Goal: Contribute content: Contribute content

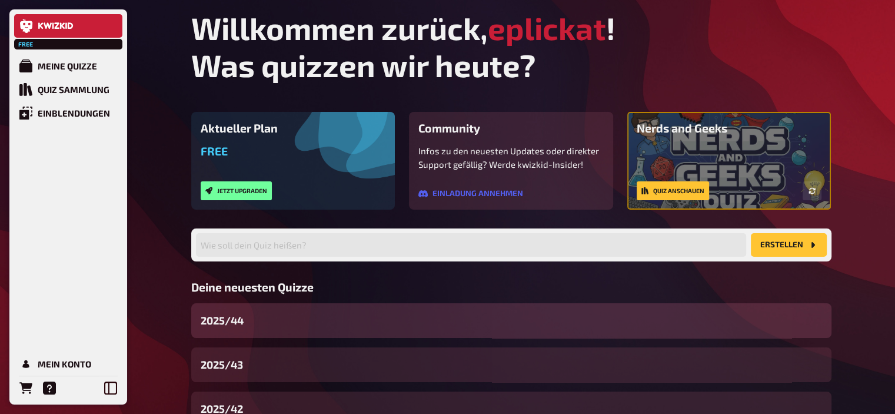
click at [264, 317] on div "2025/44" at bounding box center [511, 320] width 640 height 35
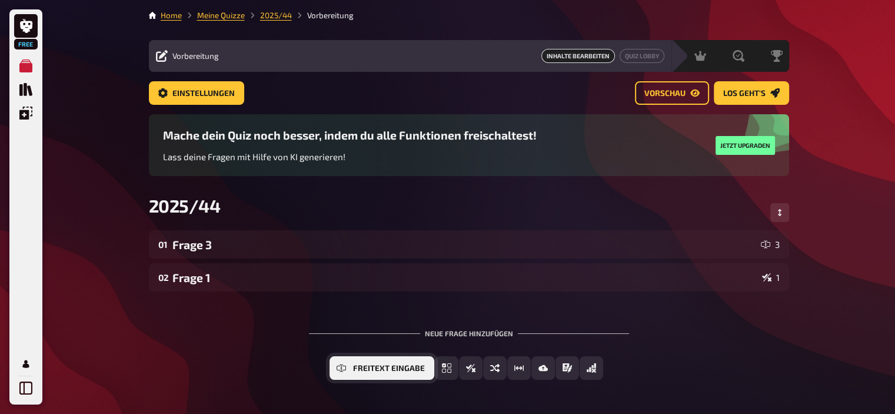
click at [340, 367] on icon "Freitext Eingabe" at bounding box center [341, 368] width 9 height 5
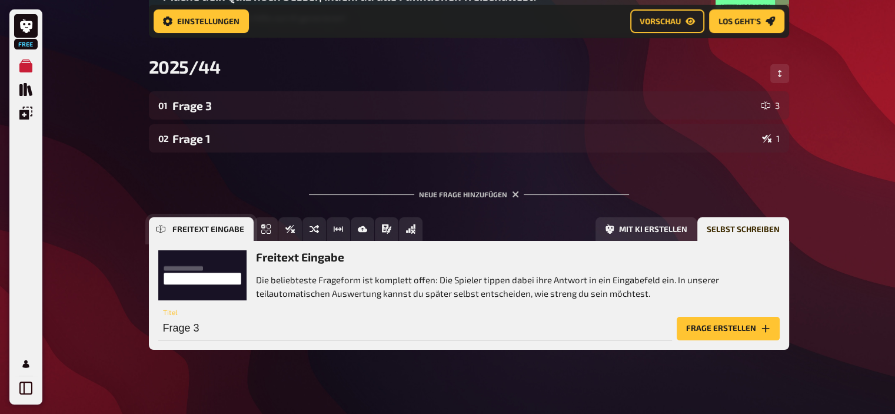
scroll to position [151, 0]
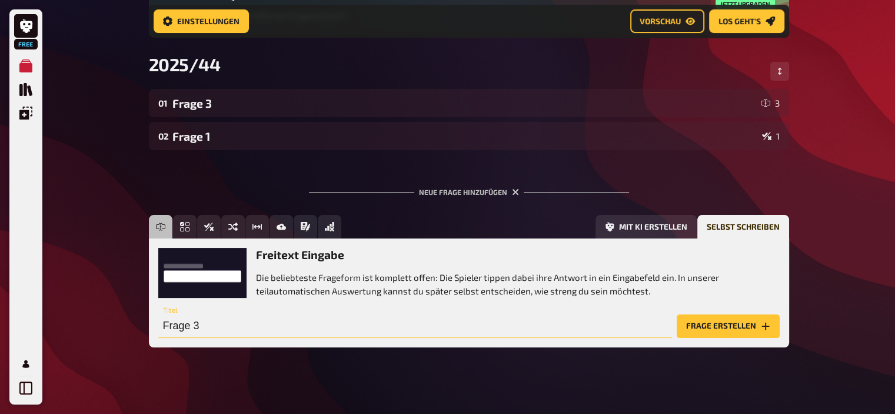
click at [472, 325] on input "Frage 3" at bounding box center [415, 326] width 514 height 24
type input "Frage 2"
click at [724, 327] on button "Frage erstellen" at bounding box center [728, 326] width 103 height 24
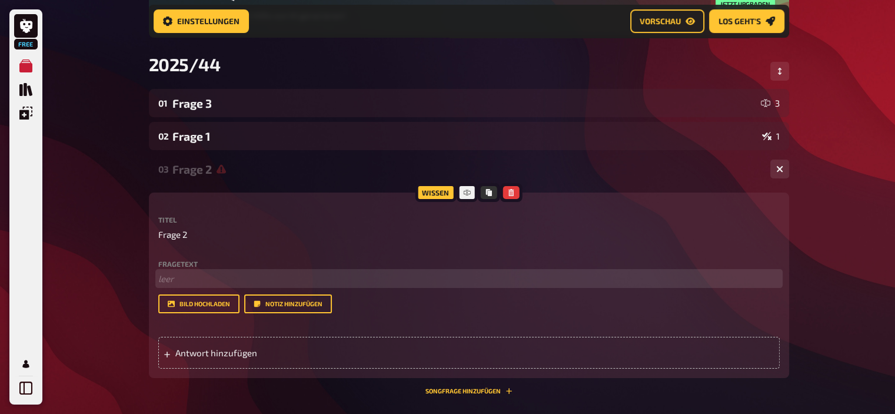
click at [273, 278] on p "﻿ leer" at bounding box center [469, 279] width 622 height 14
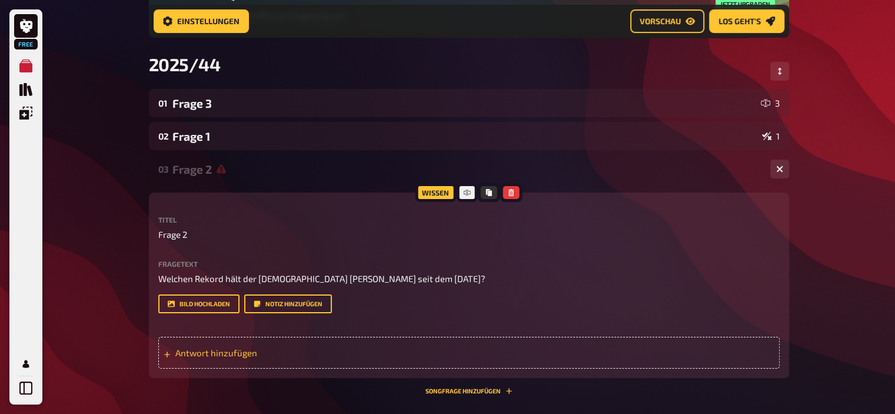
click at [240, 356] on span "Antwort hinzufügen" at bounding box center [266, 352] width 183 height 11
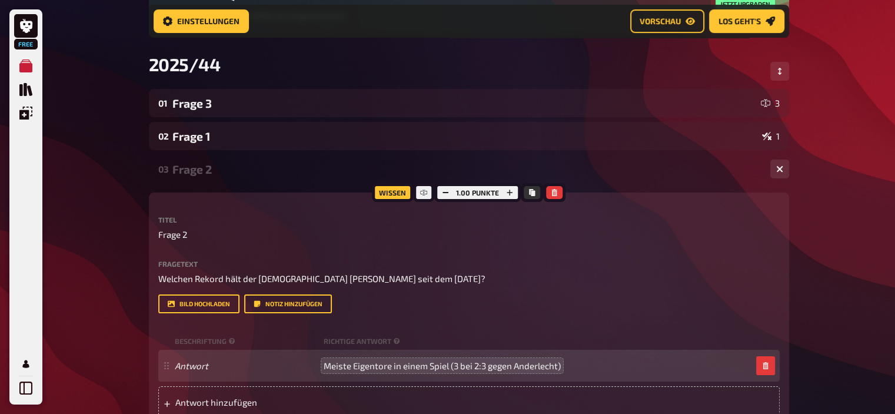
click at [351, 365] on span "Meiste Eigentore in einem Spiel (3 bei 2:3 gegen Anderlecht)" at bounding box center [442, 365] width 237 height 11
click at [505, 368] on span "Die meisten Eigentore in einem Spiel (3 bei 2:3 gegen Anderlecht)" at bounding box center [452, 365] width 257 height 11
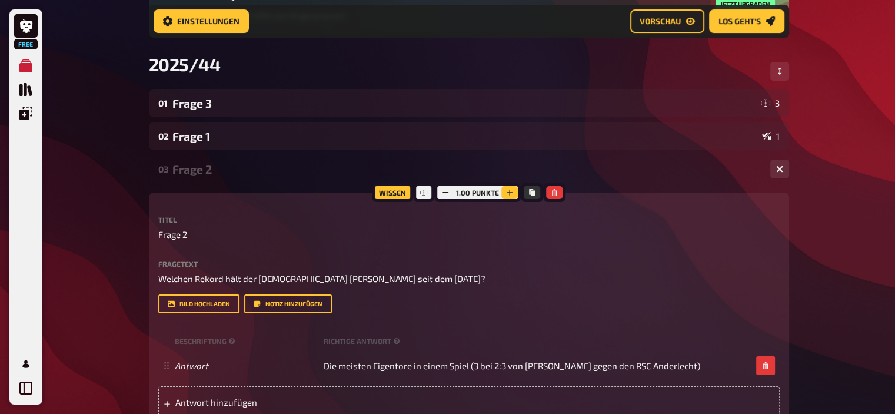
click at [507, 190] on icon "button" at bounding box center [509, 192] width 7 height 7
click at [507, 190] on icon "button" at bounding box center [510, 192] width 7 height 7
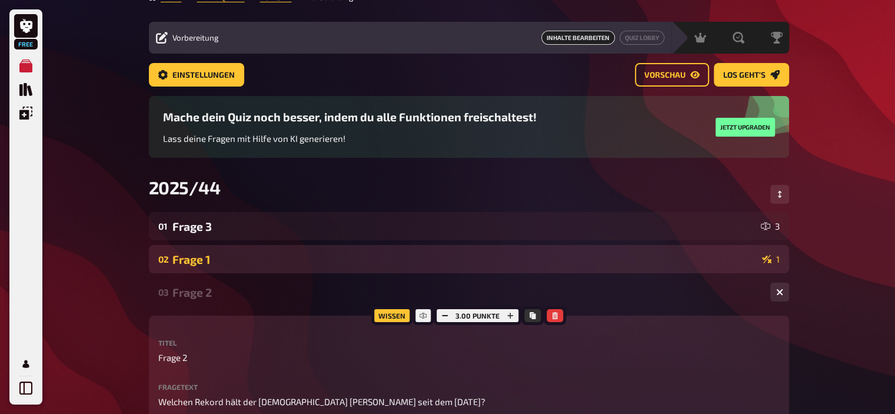
scroll to position [16, 0]
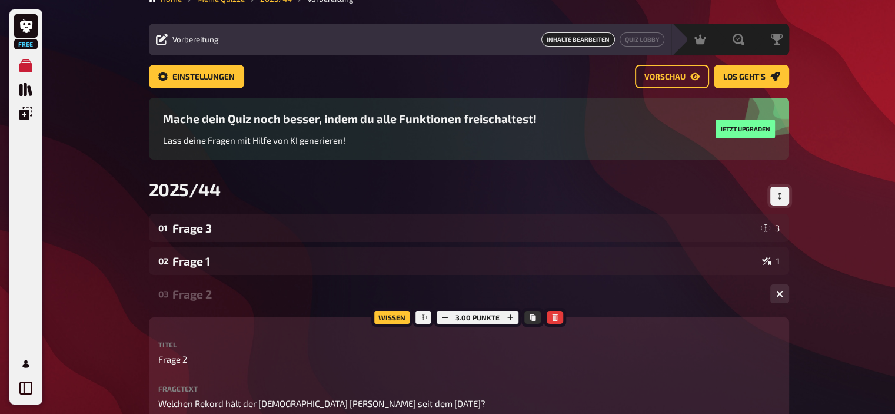
click at [779, 190] on button "Reihenfolge anpassen" at bounding box center [780, 196] width 19 height 19
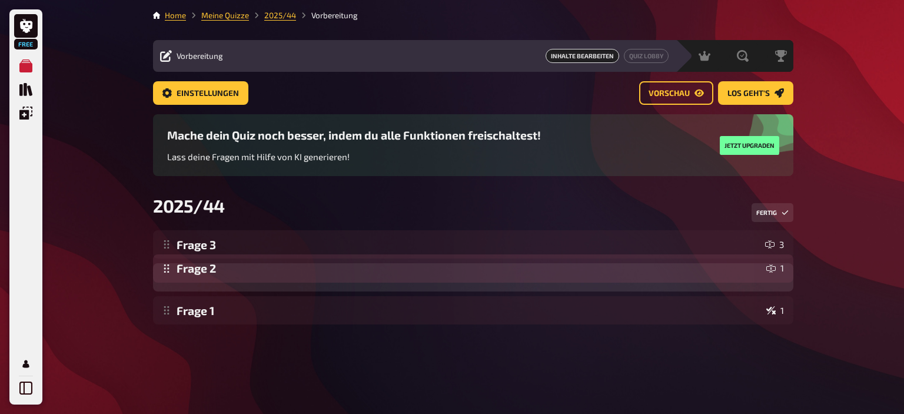
drag, startPoint x: 163, startPoint y: 310, endPoint x: 170, endPoint y: 269, distance: 41.7
click at [170, 269] on div "Frage 3 3 Frage 1 1 Frage 2 1 Frage 2 1 To pick up a draggable item, press the …" at bounding box center [473, 277] width 640 height 94
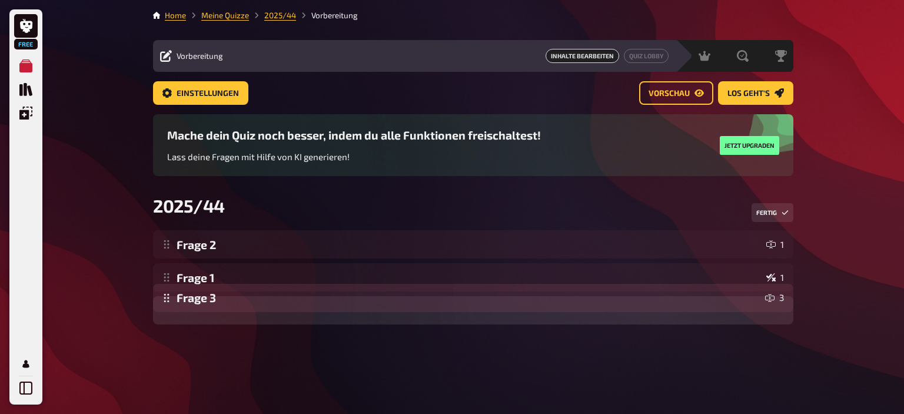
drag, startPoint x: 169, startPoint y: 253, endPoint x: 167, endPoint y: 324, distance: 71.9
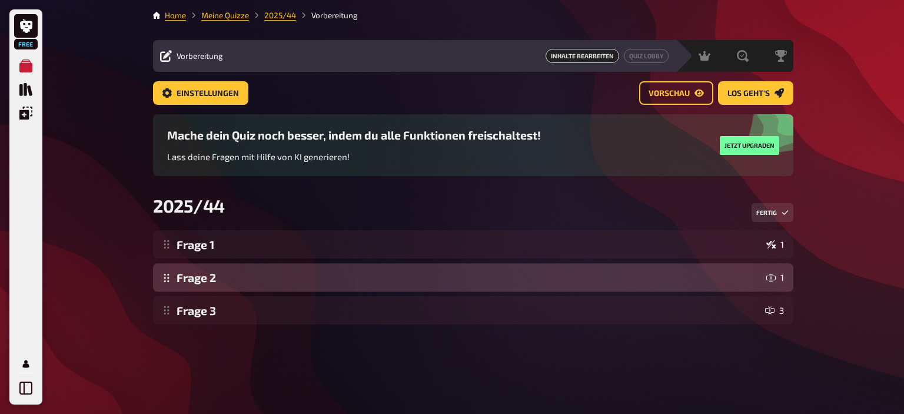
drag, startPoint x: 170, startPoint y: 248, endPoint x: 167, endPoint y: 288, distance: 39.6
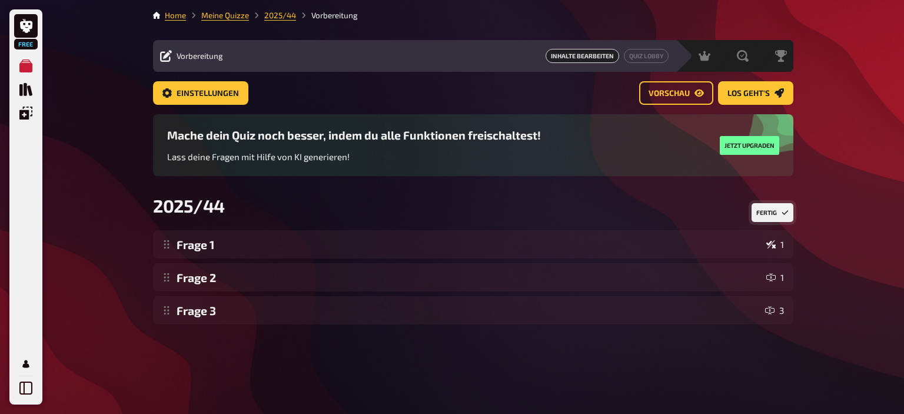
click at [770, 222] on button "Fertig" at bounding box center [773, 212] width 42 height 19
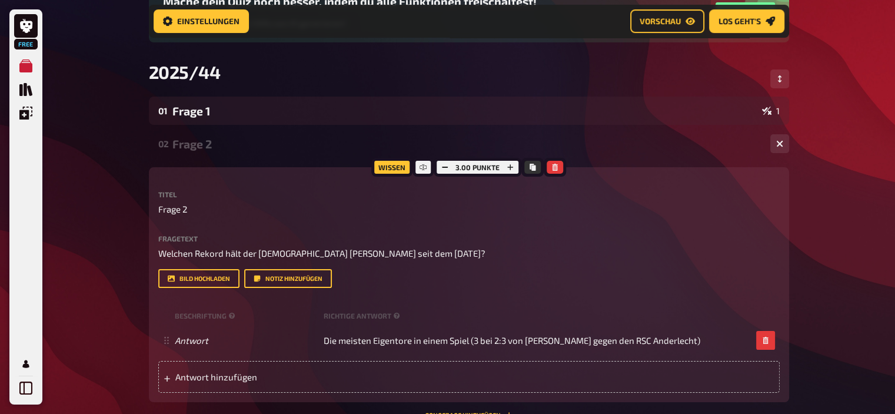
scroll to position [144, 0]
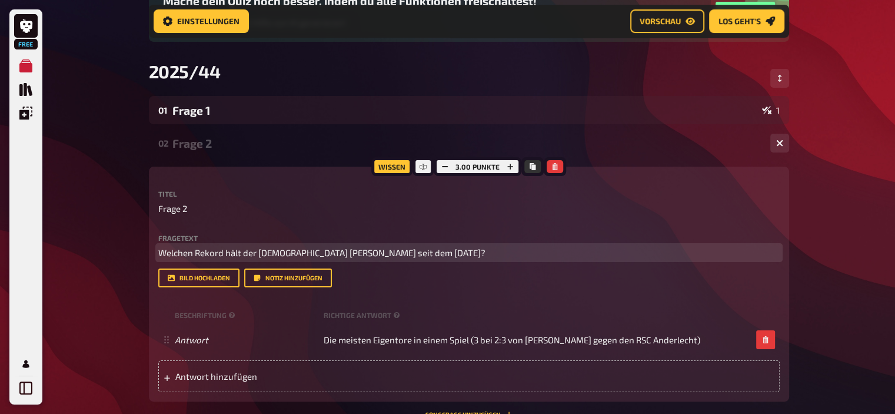
click at [414, 251] on span "Welchen Rekord hält der Belgier Stan van den Buys seit dem 22. Januar 1995?" at bounding box center [321, 252] width 327 height 11
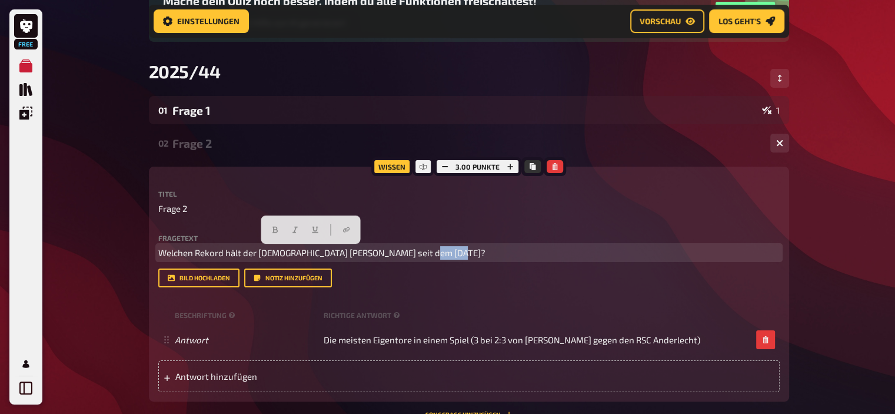
click at [414, 251] on span "Welchen Rekord hält der Belgier Stan van den Buys seit dem 22. Januar 1995?" at bounding box center [321, 252] width 327 height 11
copy span "Welchen Rekord hält der Belgier Stan van den Buys seit dem 22. Januar 1995?"
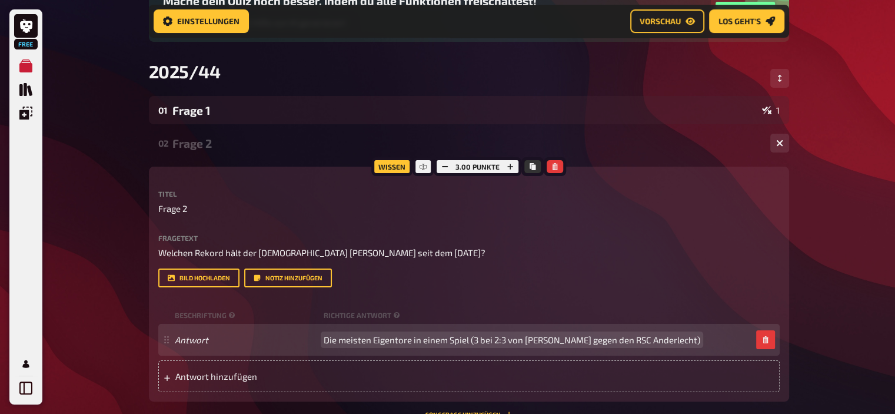
click at [406, 336] on span "Die meisten Eigentore in einem Spiel (3 bei 2:3 von Germinal Ekeren gegen den R…" at bounding box center [512, 339] width 377 height 11
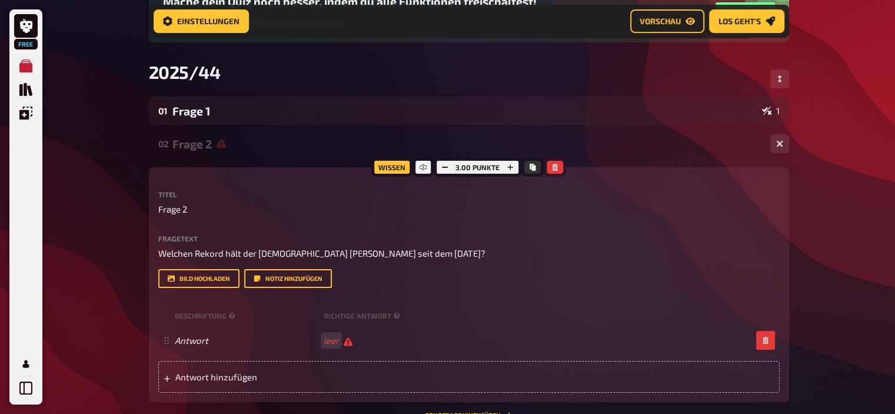
click at [552, 164] on icon "button" at bounding box center [555, 167] width 7 height 7
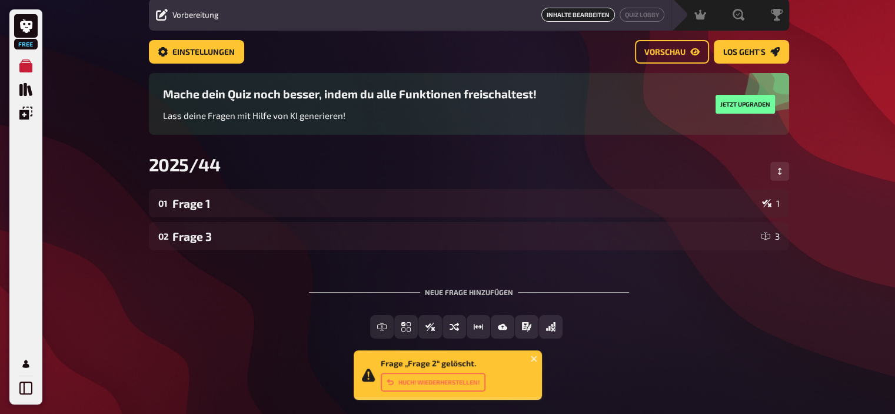
scroll to position [42, 0]
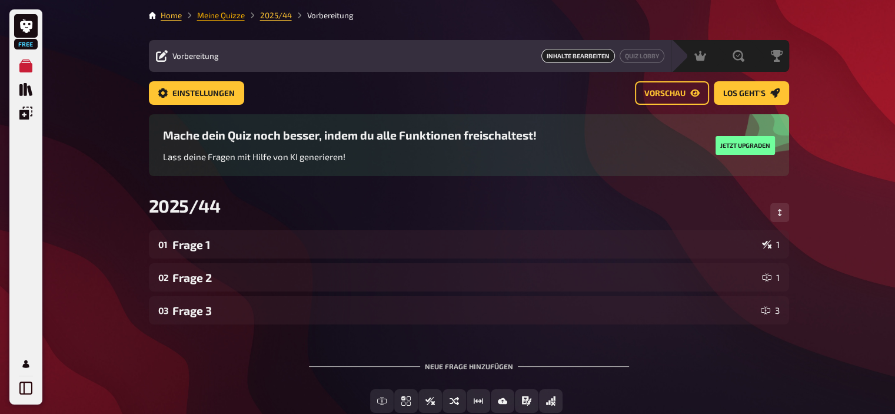
click at [225, 11] on link "Meine Quizze" at bounding box center [221, 15] width 48 height 9
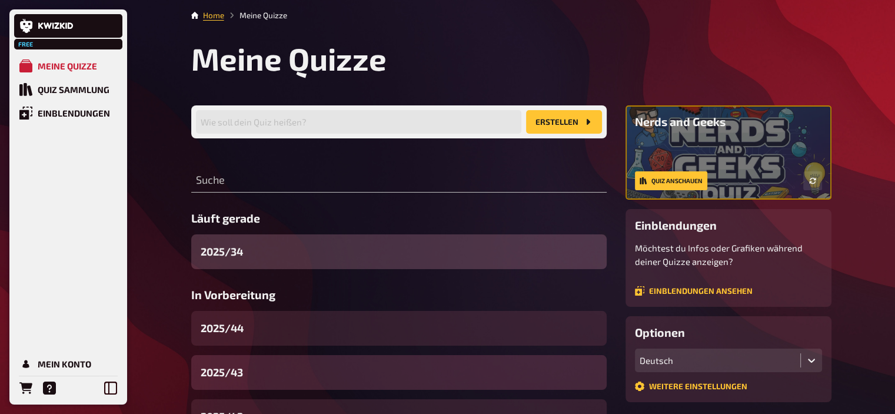
click at [290, 386] on div "2025/43" at bounding box center [399, 372] width 416 height 35
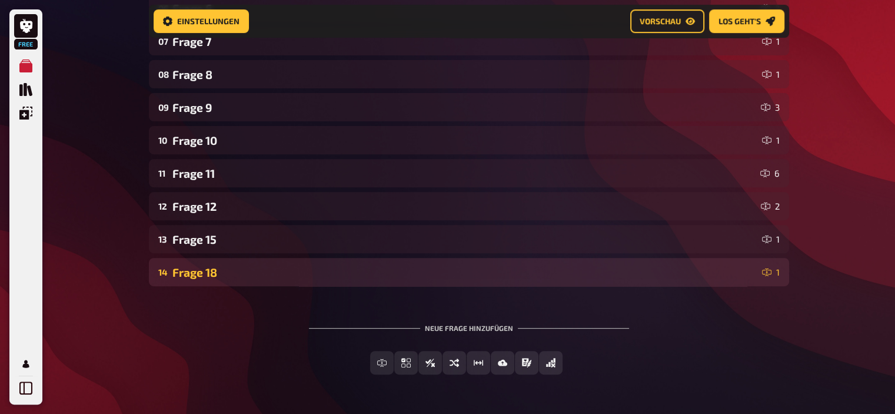
scroll to position [447, 0]
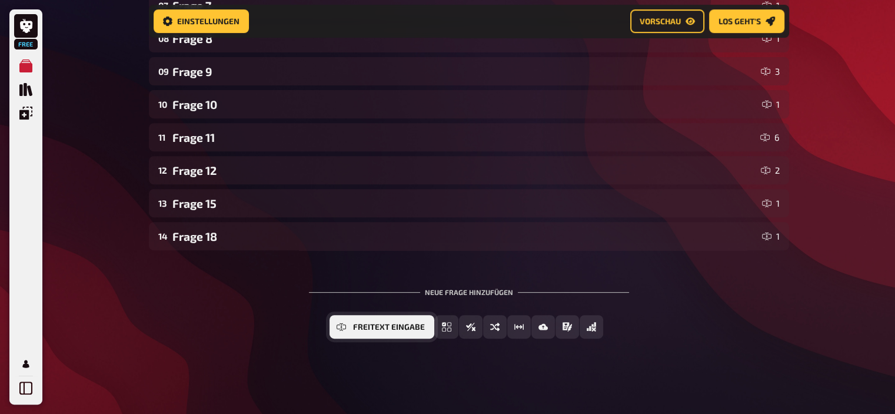
click at [340, 324] on icon "Freitext Eingabe" at bounding box center [341, 326] width 9 height 5
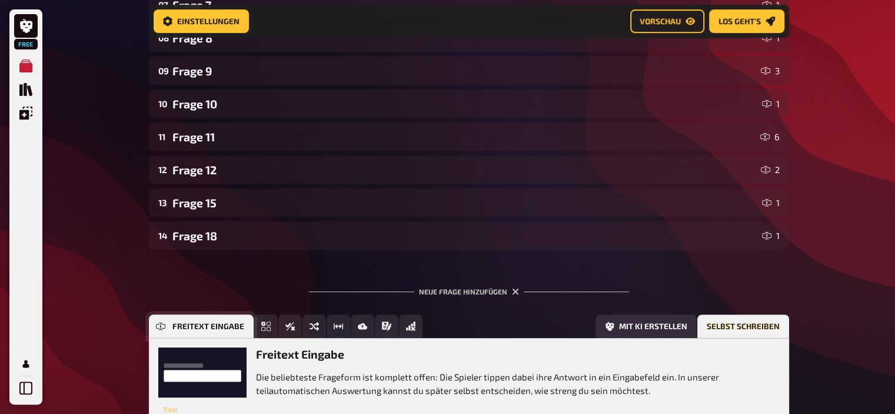
scroll to position [555, 0]
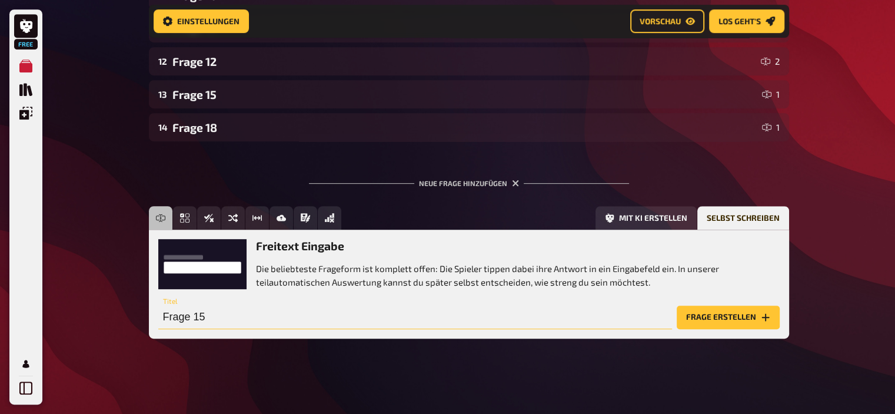
click at [254, 318] on input "Frage 15" at bounding box center [415, 318] width 514 height 24
type input "Frage 13"
click at [728, 323] on button "Frage erstellen" at bounding box center [728, 318] width 103 height 24
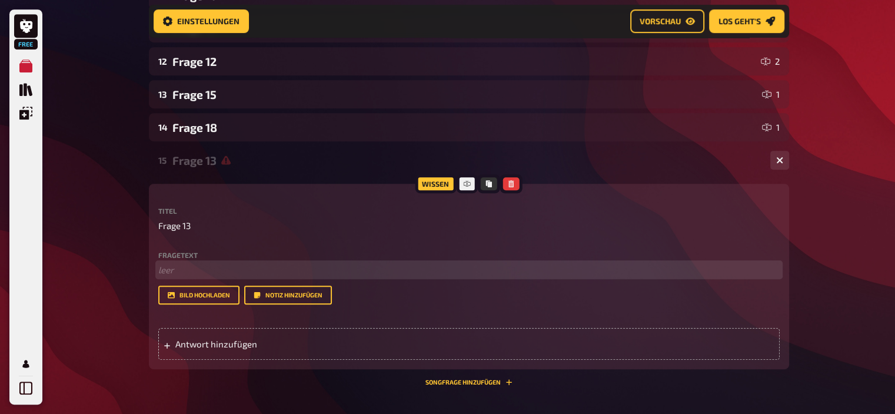
click at [290, 273] on p "﻿ leer" at bounding box center [469, 270] width 622 height 14
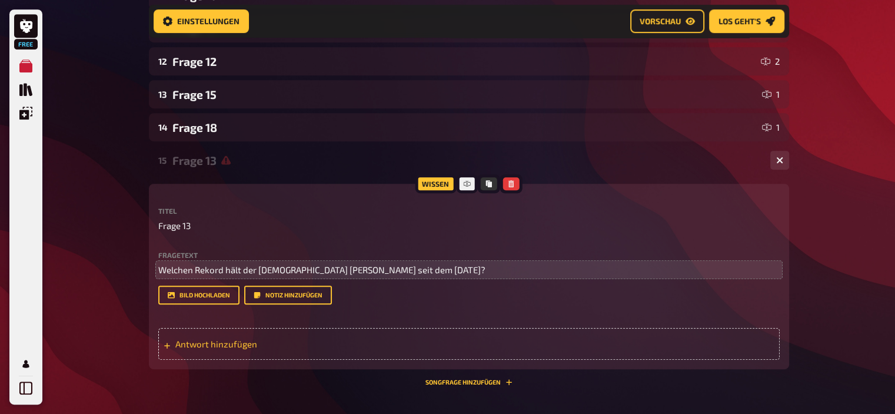
click at [238, 339] on span "Antwort hinzufügen" at bounding box center [266, 343] width 183 height 11
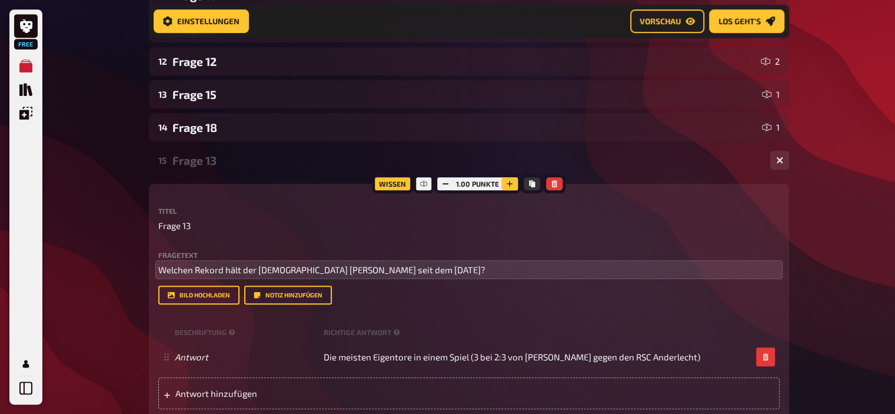
click at [513, 184] on icon "button" at bounding box center [509, 183] width 7 height 7
click at [513, 184] on button "button" at bounding box center [510, 183] width 16 height 13
click at [513, 184] on icon "button" at bounding box center [509, 183] width 7 height 7
click at [513, 184] on icon "button" at bounding box center [510, 183] width 7 height 7
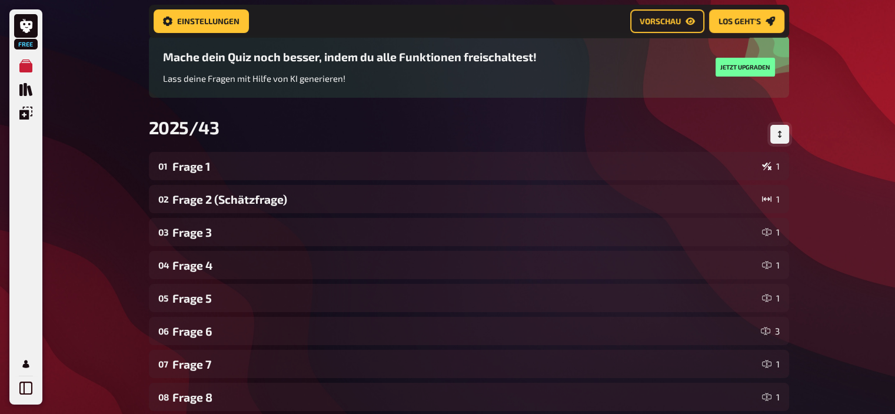
scroll to position [79, 0]
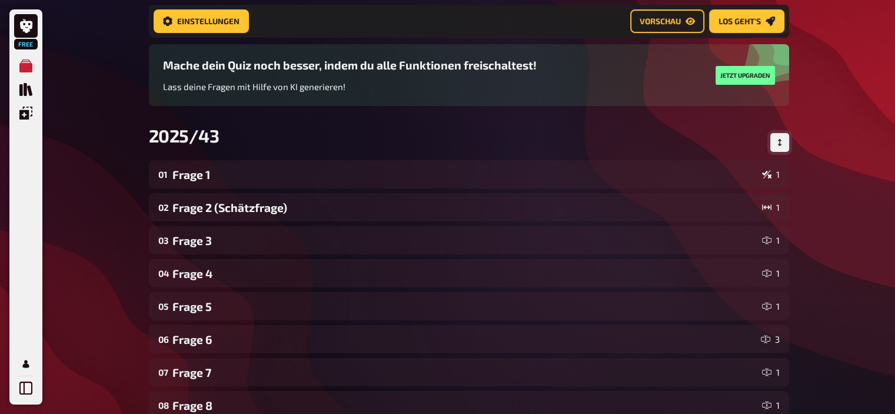
click at [779, 141] on icon "Reihenfolge anpassen" at bounding box center [779, 142] width 7 height 7
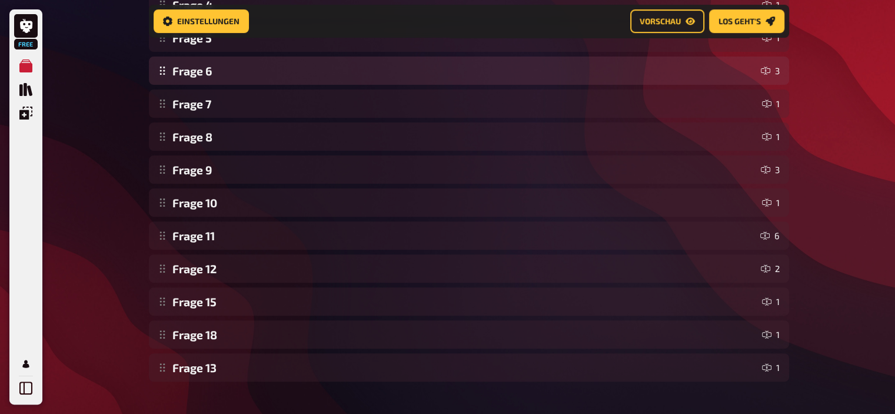
scroll to position [372, 0]
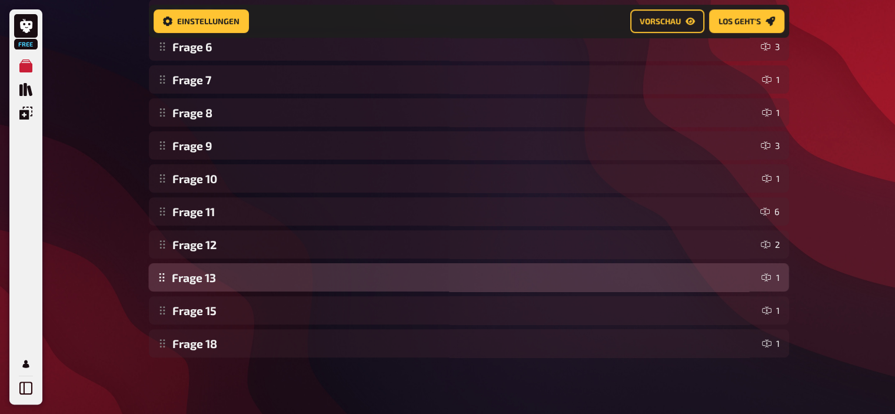
drag, startPoint x: 165, startPoint y: 351, endPoint x: 173, endPoint y: 284, distance: 67.5
click at [173, 284] on div "Frage 1 1 Frage 2 (Schätzfrage) 1 Frage 3 1 Frage 4 1 Frage 5 1 Frage 6 3 Frage…" at bounding box center [469, 113] width 640 height 490
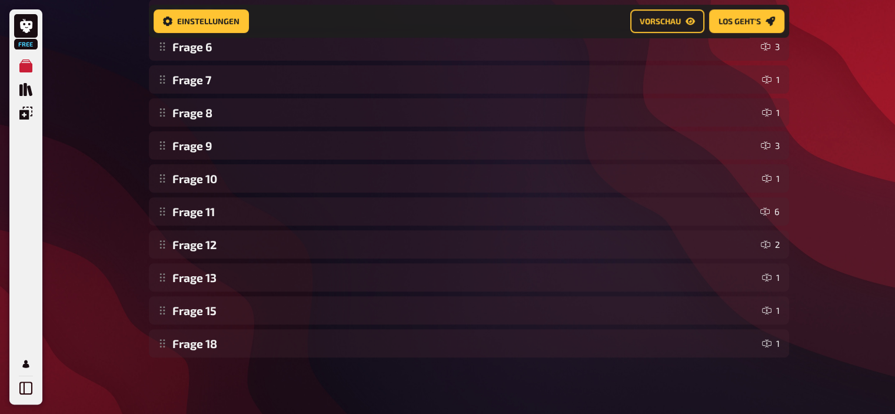
scroll to position [0, 0]
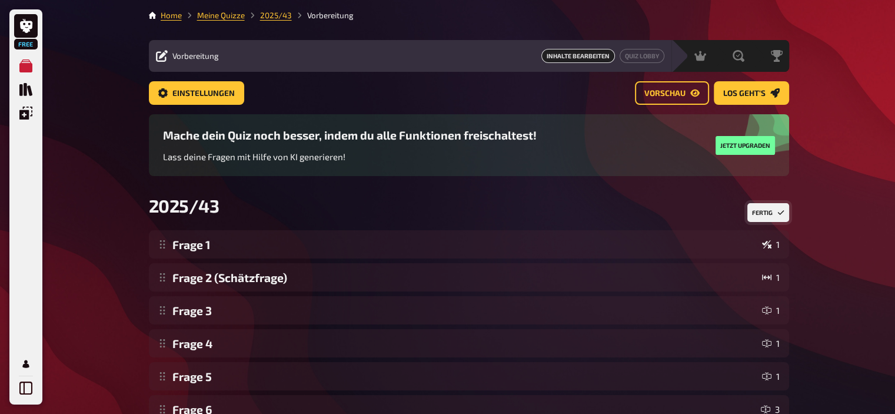
click at [768, 213] on button "Fertig" at bounding box center [769, 212] width 42 height 19
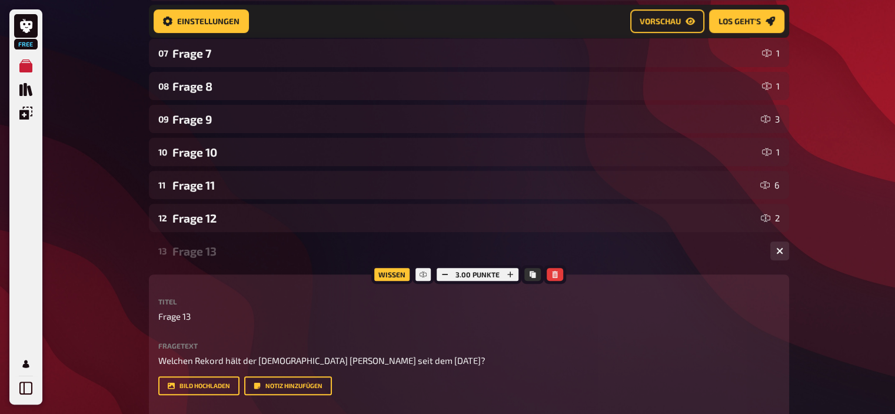
scroll to position [399, 0]
click at [212, 255] on div "Frage 13" at bounding box center [466, 251] width 589 height 14
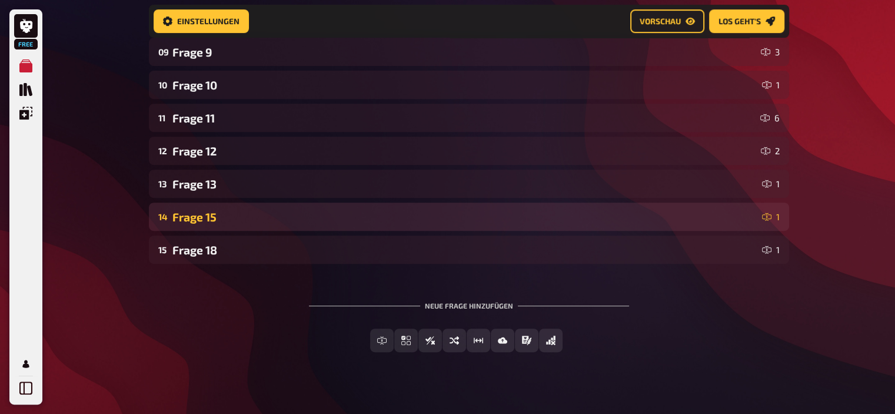
scroll to position [467, 0]
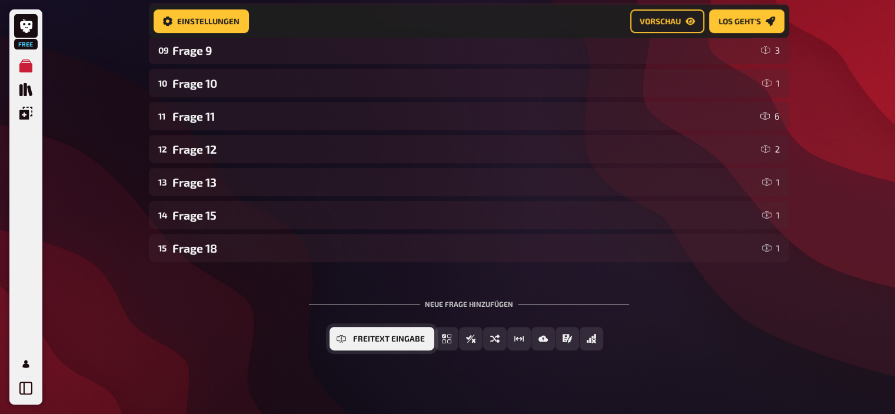
click at [344, 336] on icon "Freitext Eingabe" at bounding box center [341, 338] width 9 height 9
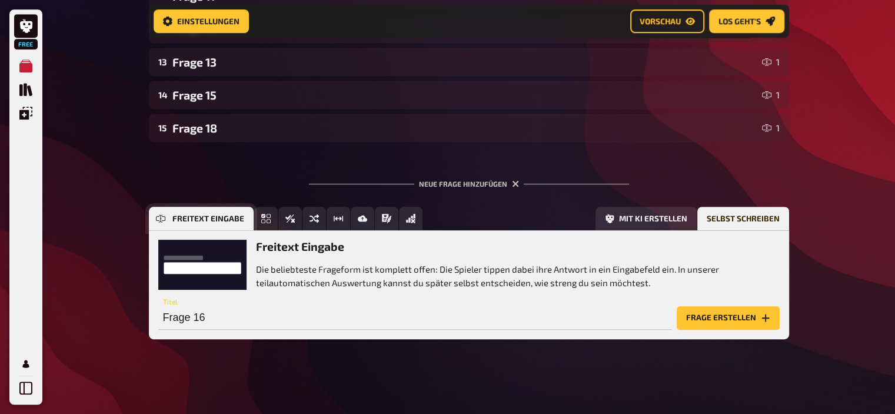
scroll to position [588, 0]
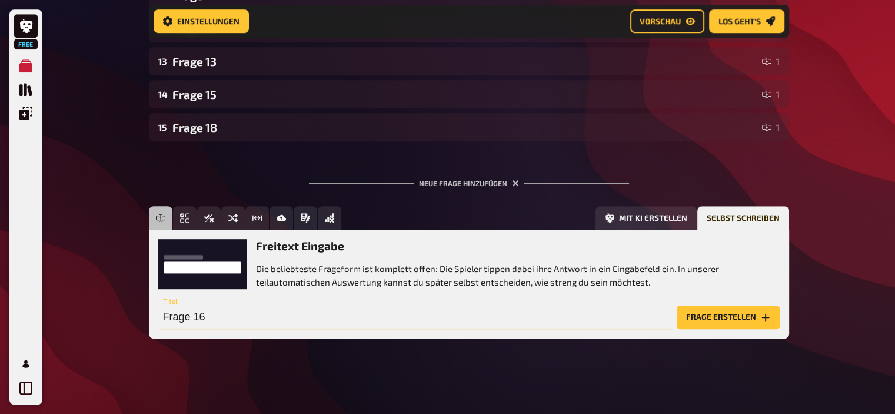
click at [224, 325] on input "Frage 16" at bounding box center [415, 318] width 514 height 24
type input "Frage 14"
click at [698, 312] on button "Frage erstellen" at bounding box center [728, 318] width 103 height 24
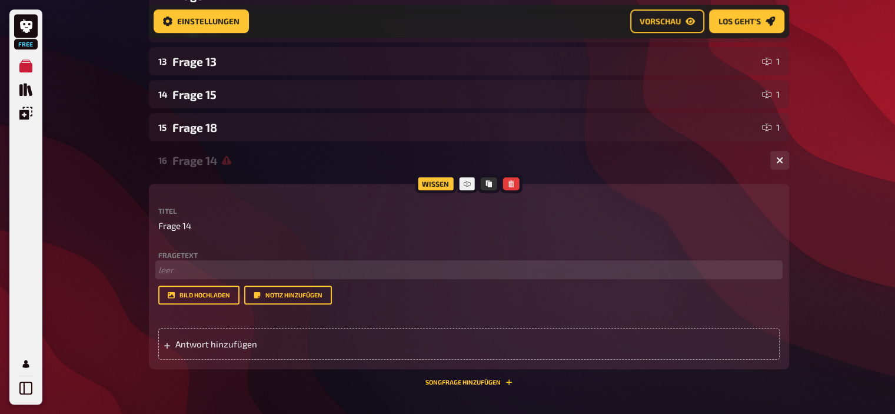
click at [361, 269] on p "﻿ leer" at bounding box center [469, 270] width 622 height 14
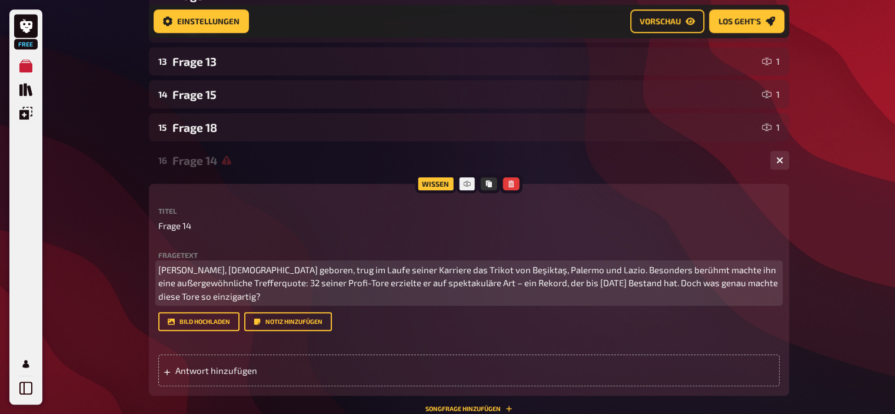
click at [499, 279] on span "Şükrü Gülesin, 1922 geboren, trug im Laufe seiner Karriere das Trikot von Beşik…" at bounding box center [469, 282] width 622 height 37
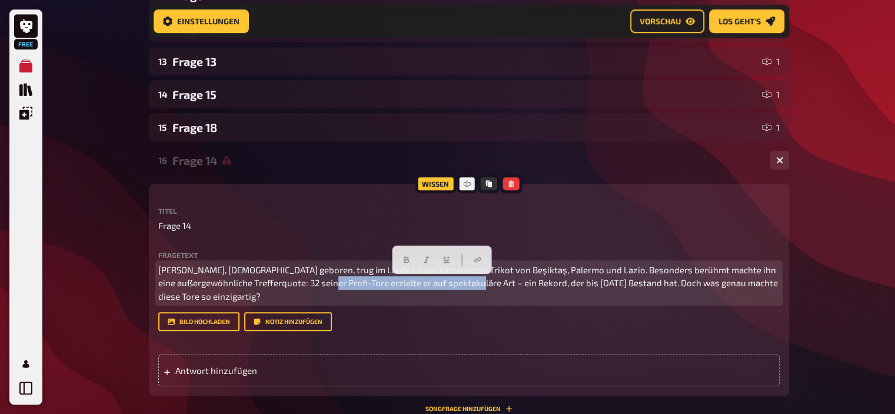
drag, startPoint x: 369, startPoint y: 287, endPoint x: 513, endPoint y: 284, distance: 144.8
click at [513, 284] on span "Şükrü Gülesin, 1922 geboren, trug im Laufe seiner Karriere das Trikot von Beşik…" at bounding box center [469, 282] width 622 height 37
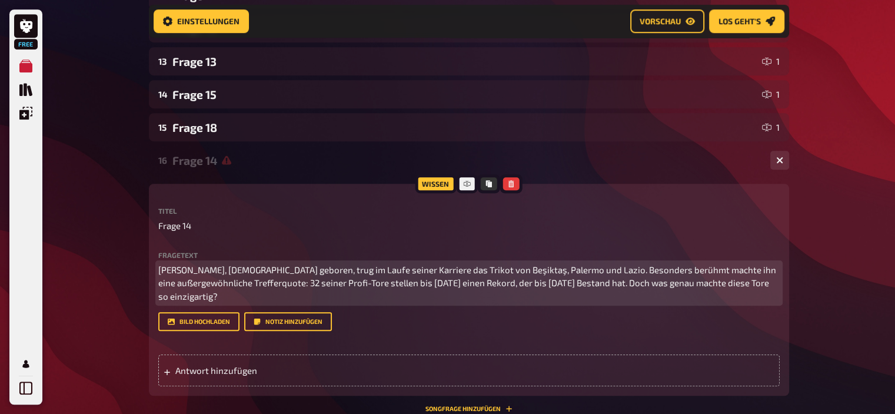
click at [493, 284] on span "Şükrü Gülesin, 1922 geboren, trug im Laufe seiner Karriere das Trikot von Beşik…" at bounding box center [468, 282] width 620 height 37
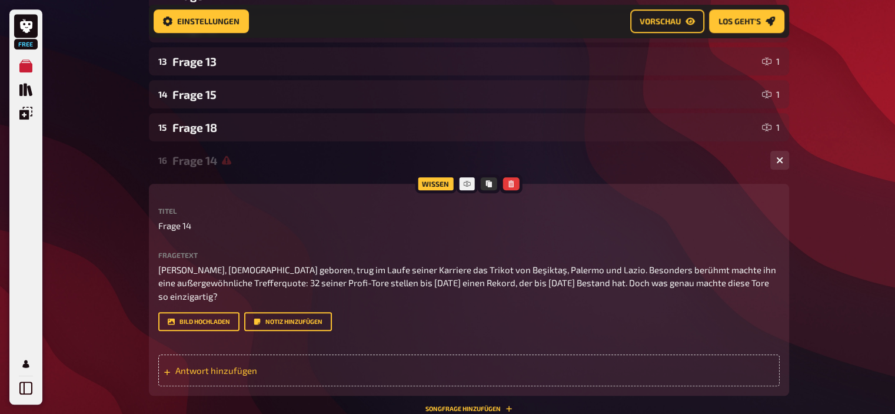
click at [391, 362] on div "Antwort hinzufügen" at bounding box center [469, 370] width 622 height 32
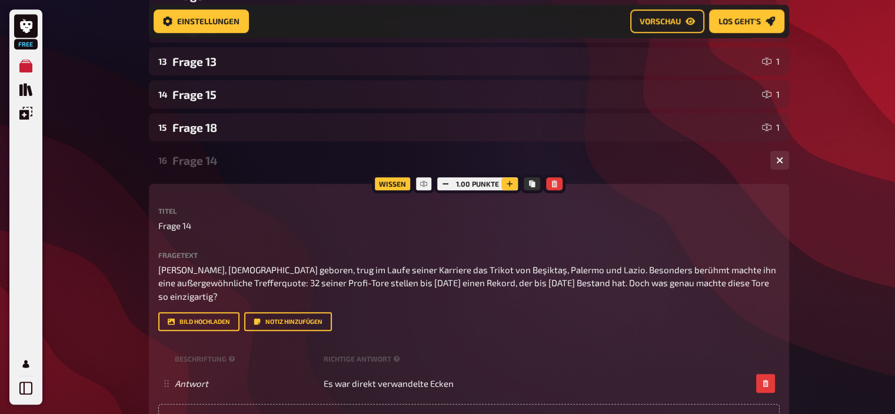
click at [509, 183] on icon "button" at bounding box center [509, 183] width 7 height 7
click at [509, 183] on icon "button" at bounding box center [510, 183] width 7 height 7
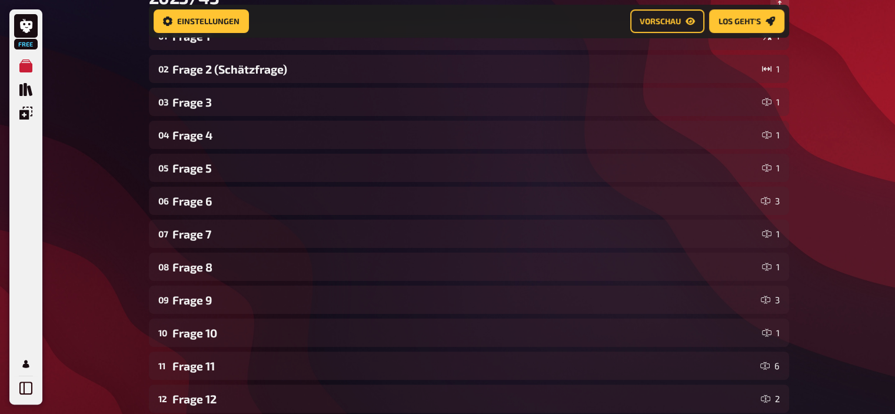
scroll to position [0, 0]
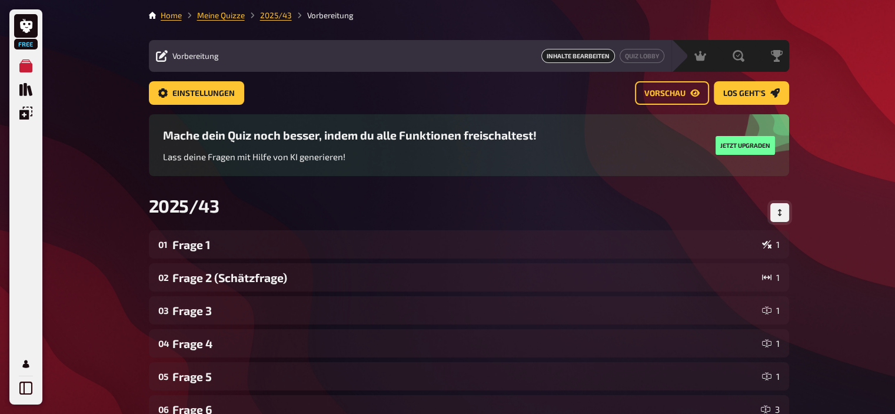
click at [786, 208] on button "Reihenfolge anpassen" at bounding box center [780, 212] width 19 height 19
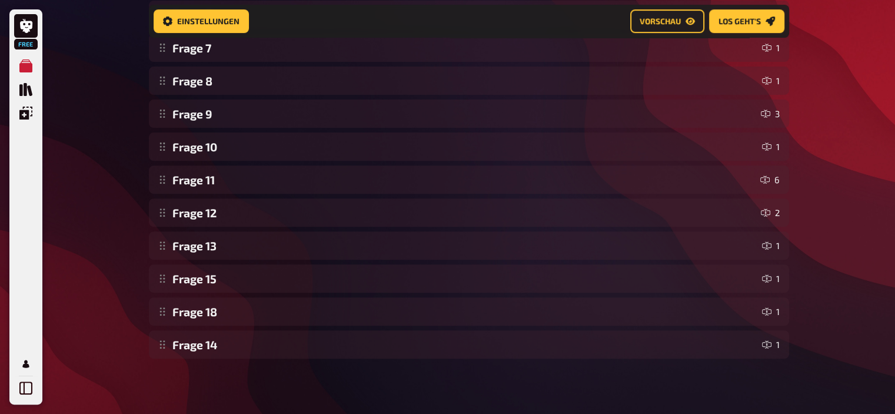
scroll to position [405, 0]
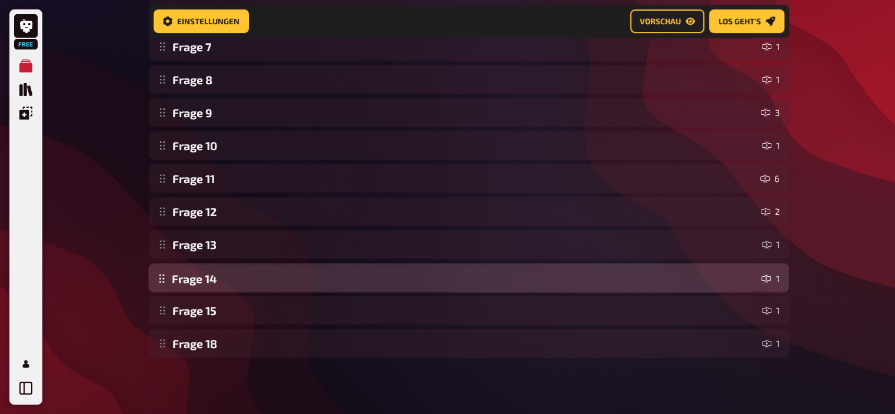
drag, startPoint x: 164, startPoint y: 353, endPoint x: 164, endPoint y: 287, distance: 65.9
click at [164, 287] on div "Frage 1 1 Frage 2 (Schätzfrage) 1 Frage 3 1 Frage 4 1 Frage 5 1 Frage 6 3 Frage…" at bounding box center [469, 96] width 640 height 523
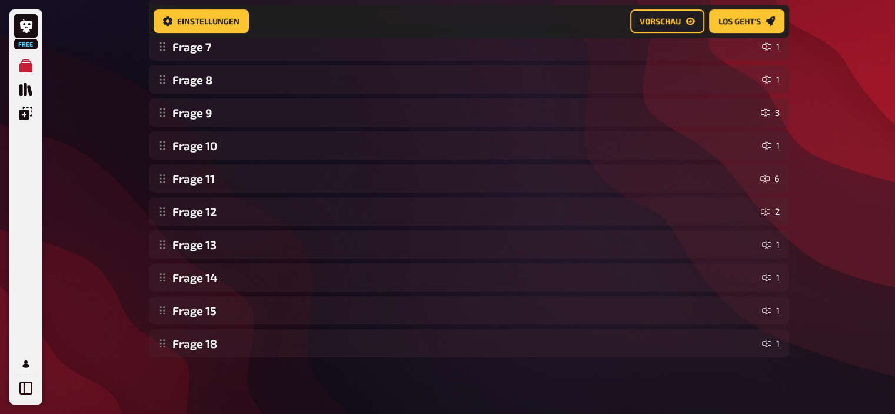
scroll to position [0, 0]
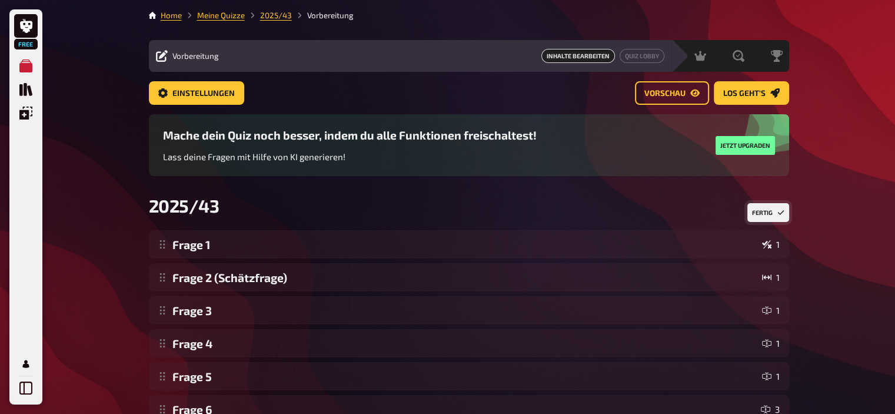
click at [768, 211] on button "Fertig" at bounding box center [769, 212] width 42 height 19
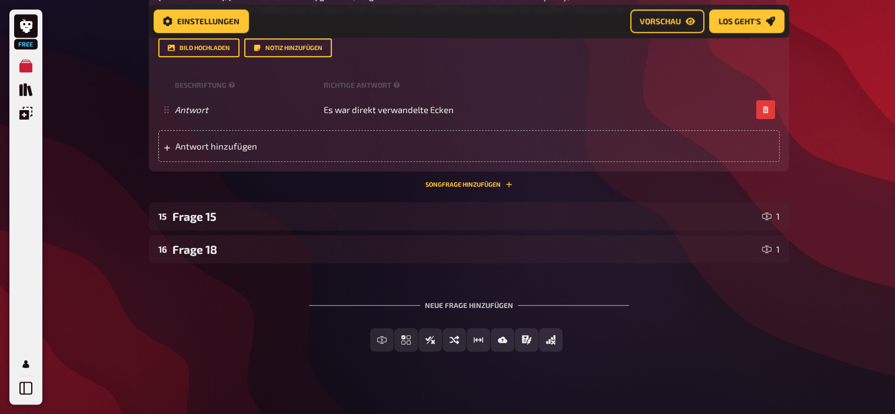
scroll to position [809, 0]
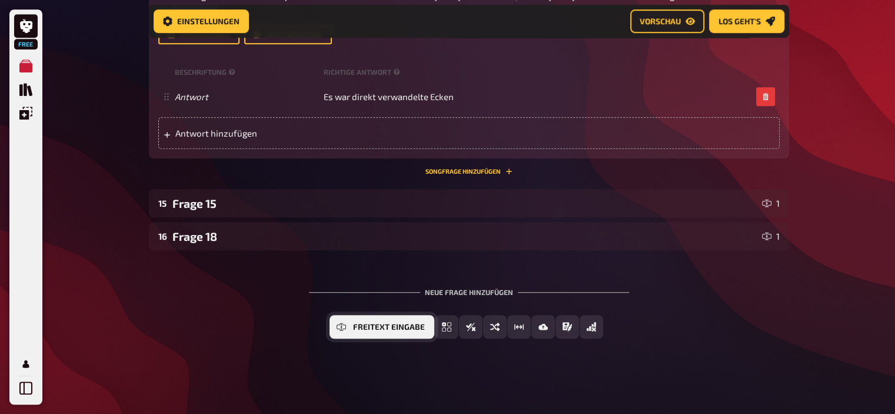
click at [366, 333] on button "Freitext Eingabe" at bounding box center [382, 327] width 105 height 24
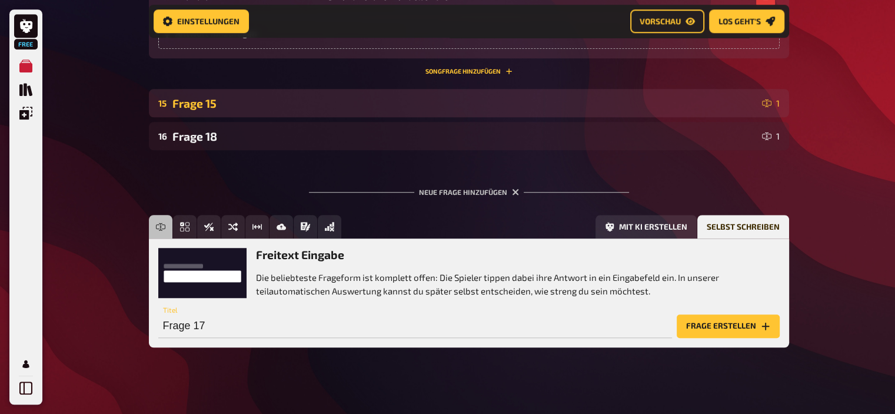
scroll to position [909, 0]
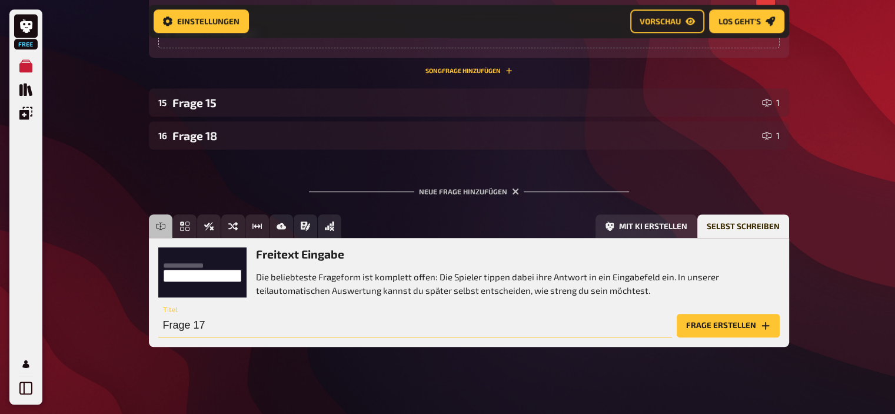
click at [311, 327] on input "Frage 17" at bounding box center [415, 326] width 514 height 24
type input "Frage 16"
click at [751, 334] on button "Frage erstellen" at bounding box center [728, 326] width 103 height 24
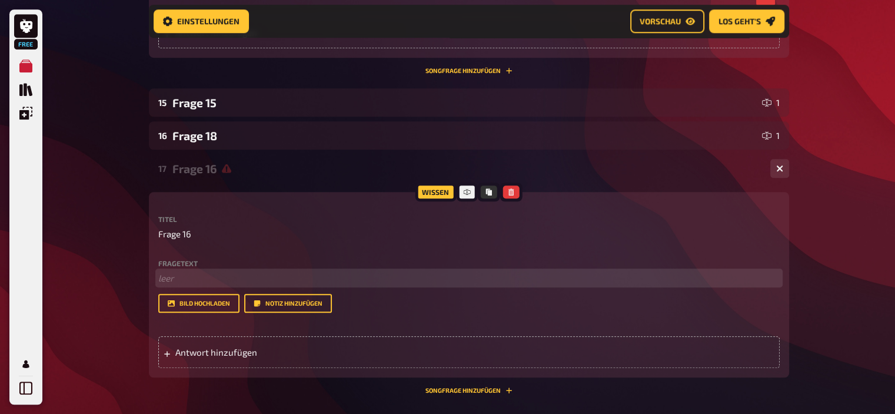
click at [369, 284] on p "﻿ leer" at bounding box center [469, 278] width 622 height 14
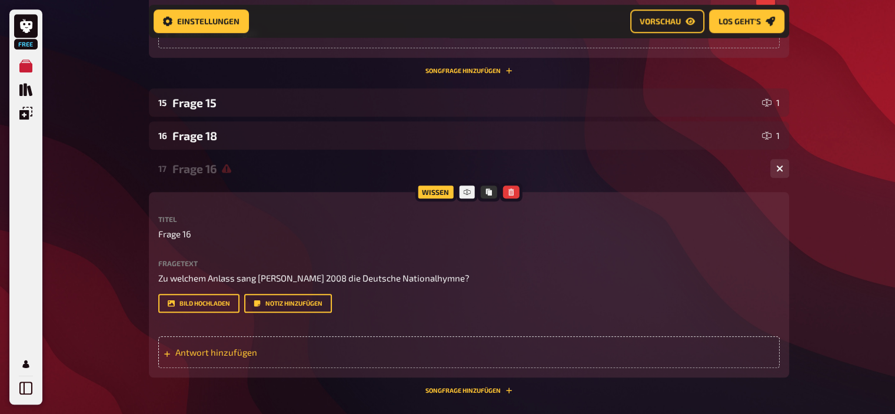
click at [209, 352] on span "Antwort hinzufügen" at bounding box center [266, 352] width 183 height 11
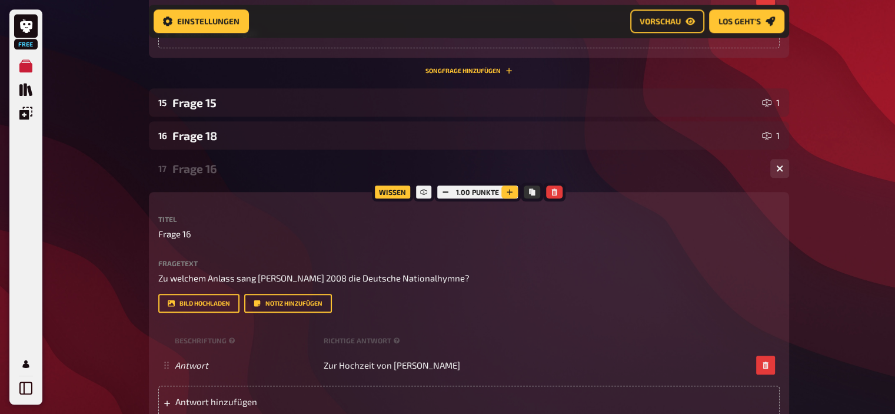
click at [512, 192] on icon "button" at bounding box center [509, 191] width 7 height 7
click at [512, 192] on icon "button" at bounding box center [510, 191] width 7 height 7
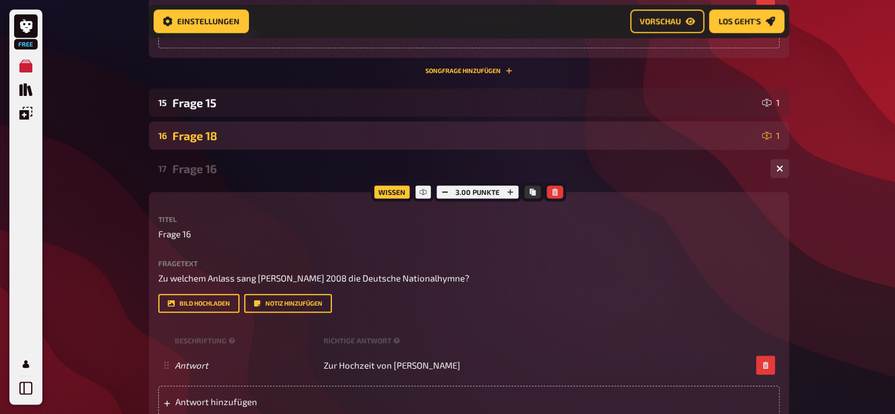
click at [404, 144] on div "16 Frage 18 1" at bounding box center [469, 135] width 640 height 28
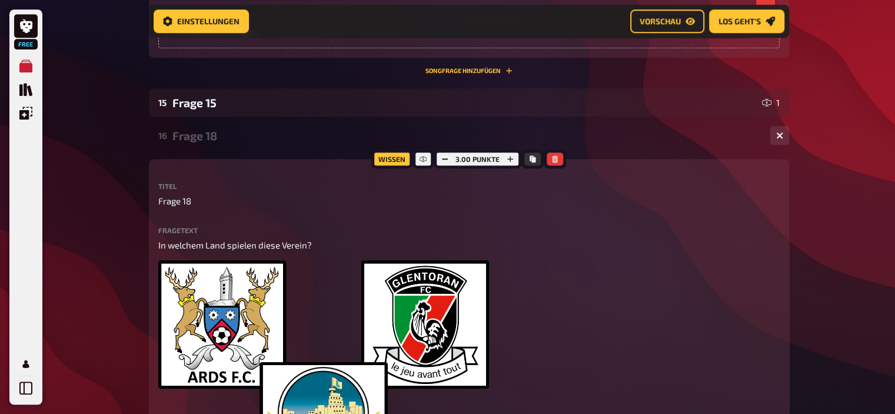
click at [404, 144] on div "16 Frage 18 1" at bounding box center [469, 135] width 640 height 28
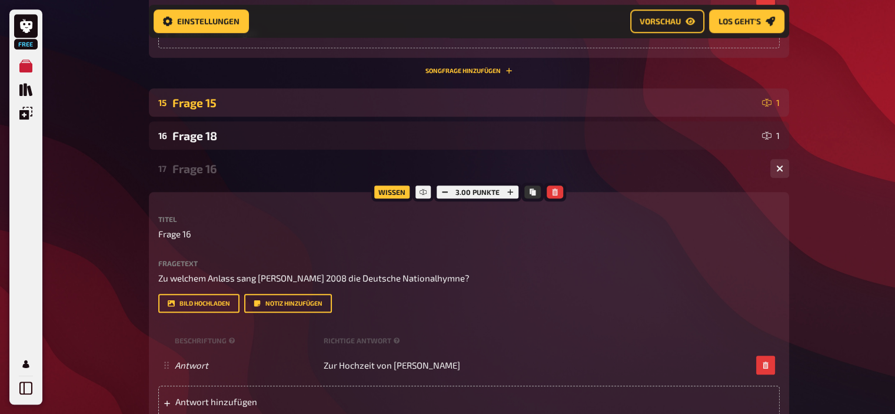
click at [337, 107] on div "Frage 15" at bounding box center [464, 103] width 585 height 14
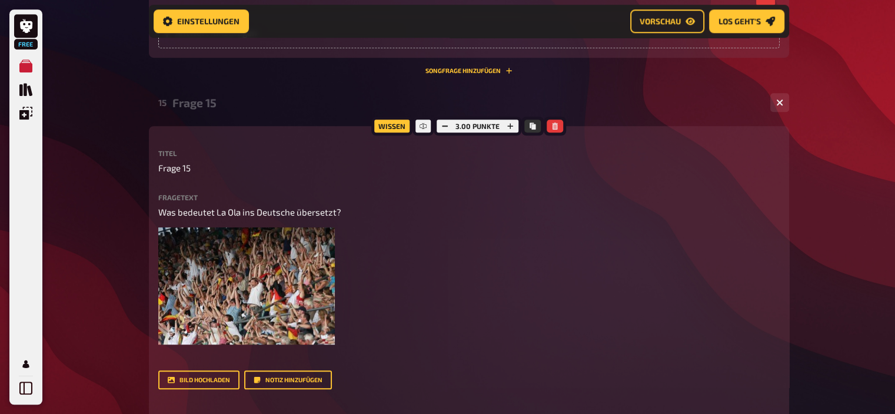
click at [337, 107] on div "Frage 15" at bounding box center [466, 103] width 589 height 14
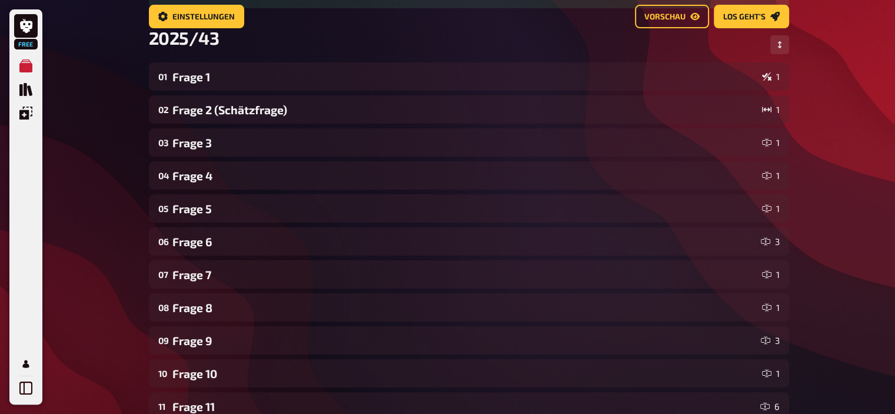
scroll to position [0, 0]
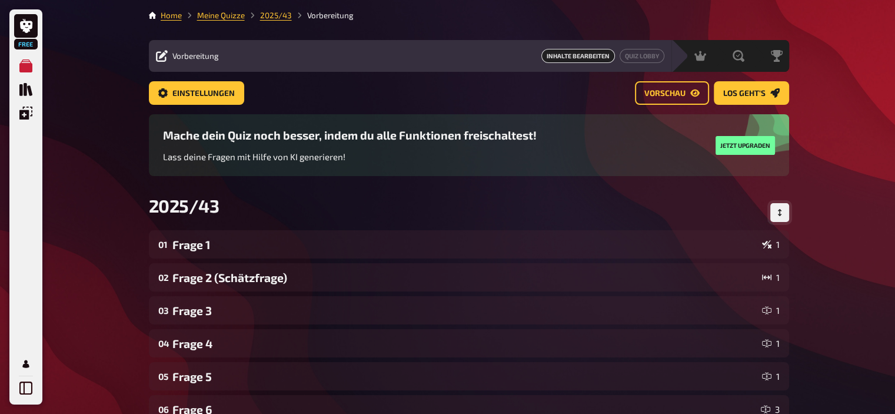
click at [776, 208] on button "Reihenfolge anpassen" at bounding box center [780, 212] width 19 height 19
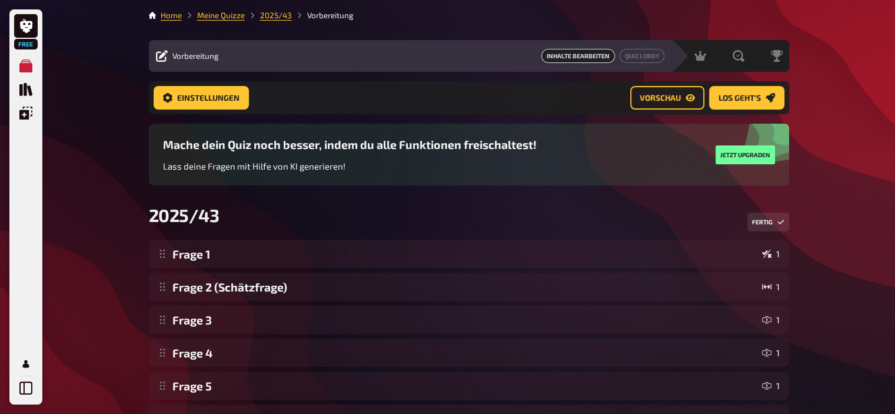
scroll to position [438, 0]
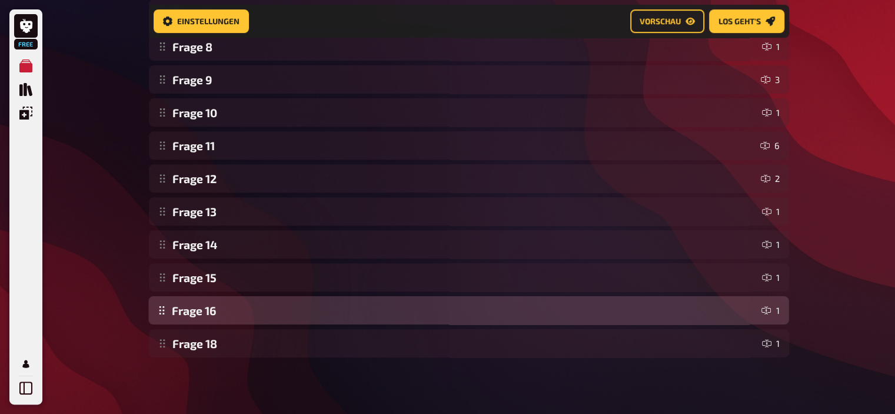
drag, startPoint x: 162, startPoint y: 344, endPoint x: 168, endPoint y: 299, distance: 45.7
click at [168, 299] on div "Frage 1 1 Frage 2 (Schätzfrage) 1 Frage 3 1 Frage 4 1 Frage 5 1 Frage 6 3 Frage…" at bounding box center [469, 80] width 640 height 556
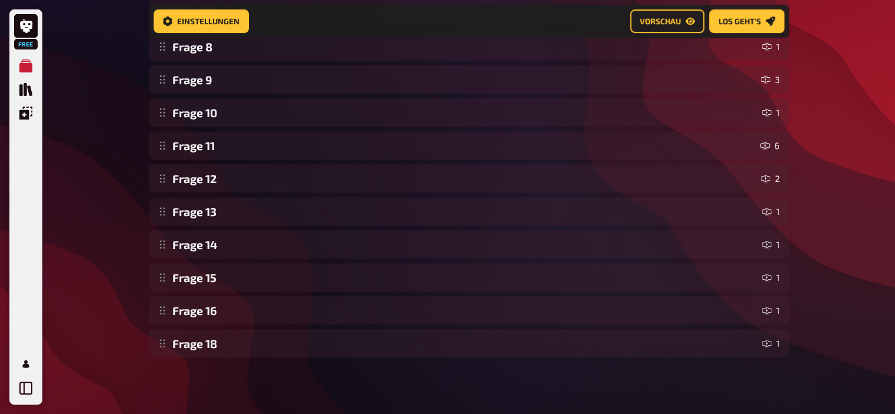
scroll to position [0, 0]
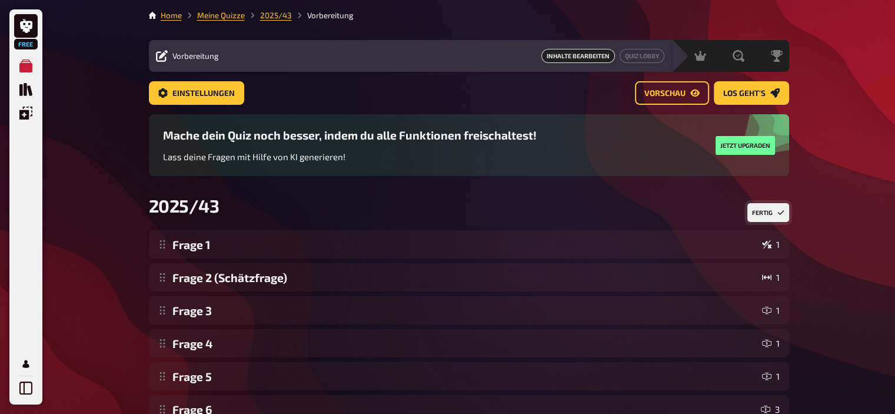
click at [771, 217] on button "Fertig" at bounding box center [769, 212] width 42 height 19
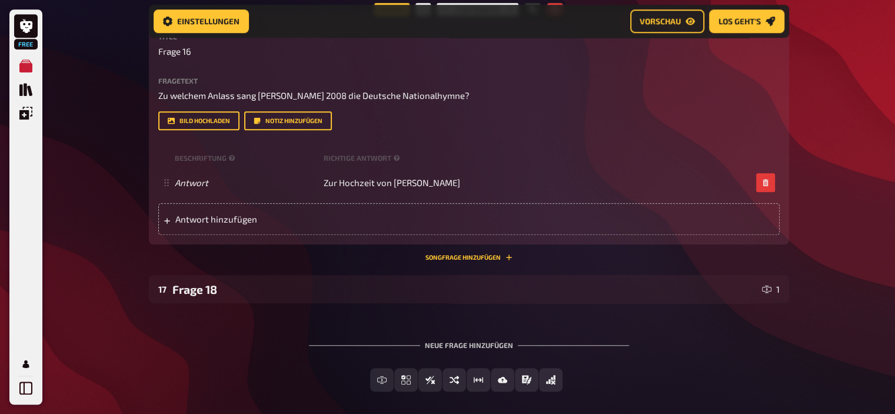
scroll to position [1113, 0]
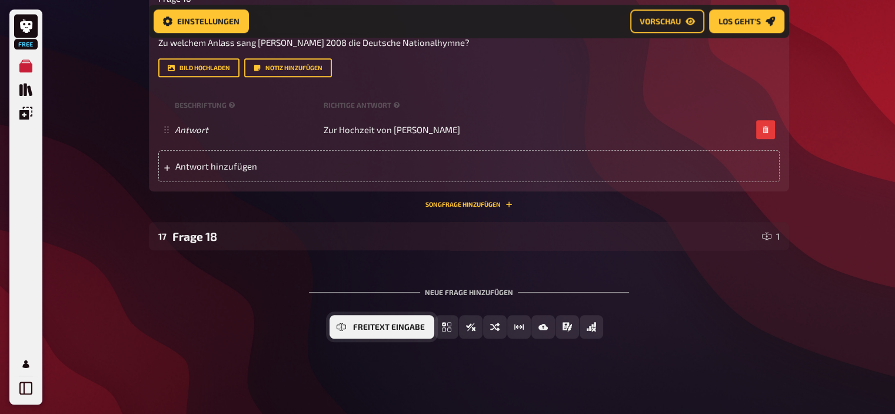
click at [376, 327] on span "Freitext Eingabe" at bounding box center [389, 327] width 72 height 8
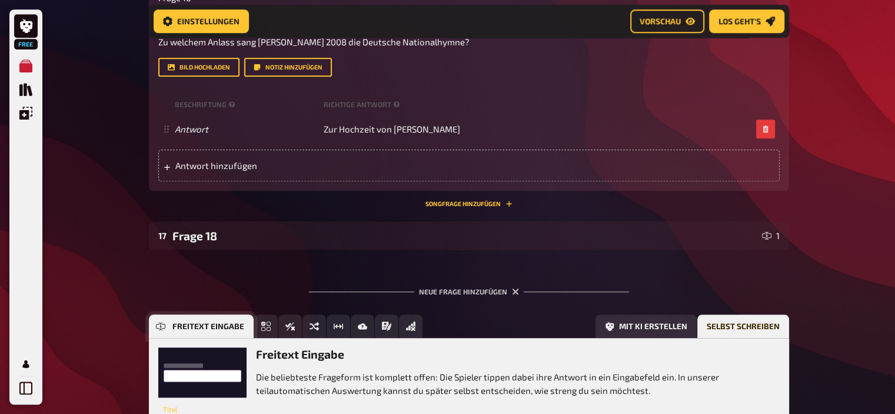
scroll to position [1221, 0]
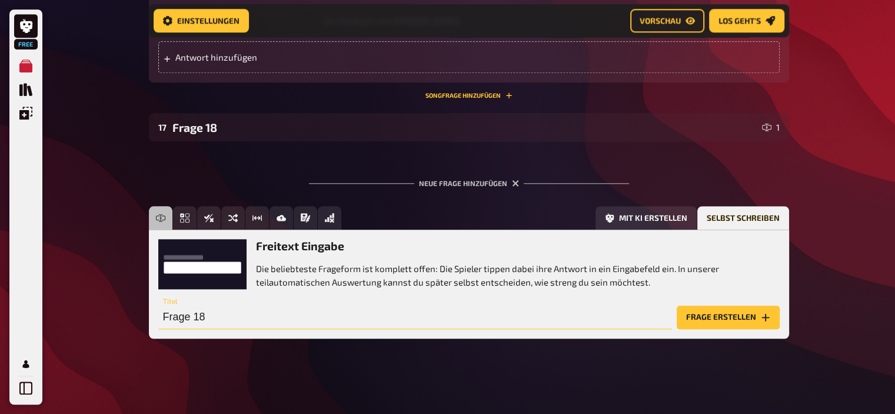
click at [567, 314] on input "Frage 18" at bounding box center [415, 318] width 514 height 24
type input "Frage 19"
click at [713, 309] on button "Frage erstellen" at bounding box center [728, 318] width 103 height 24
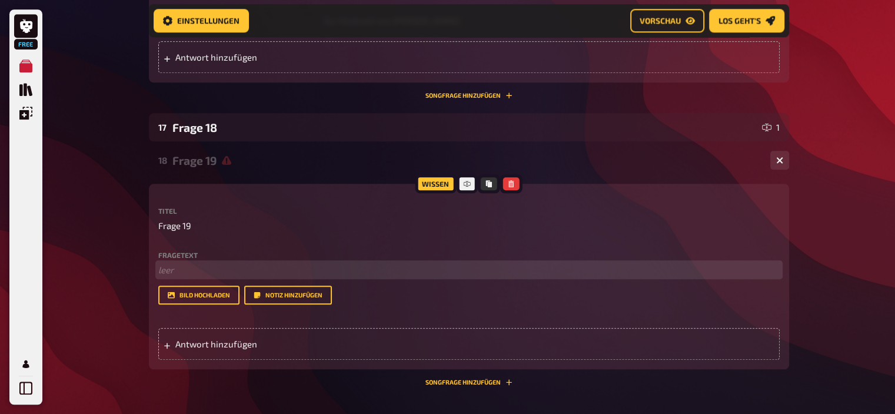
click at [481, 270] on p "﻿ leer" at bounding box center [469, 270] width 622 height 14
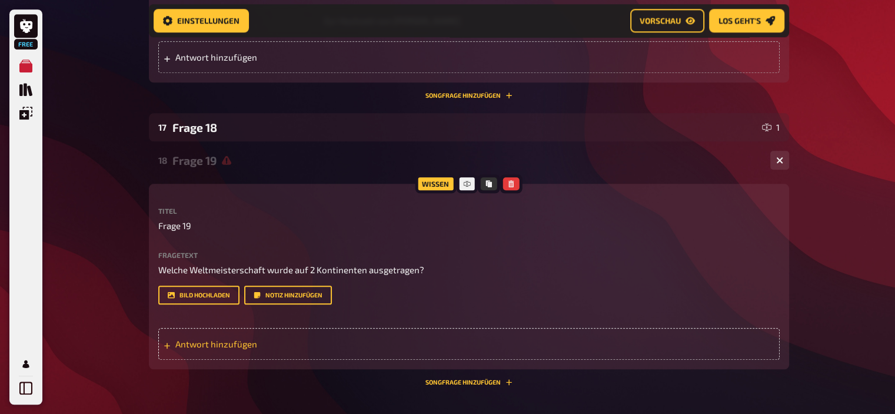
click at [233, 343] on span "Antwort hinzufügen" at bounding box center [266, 343] width 183 height 11
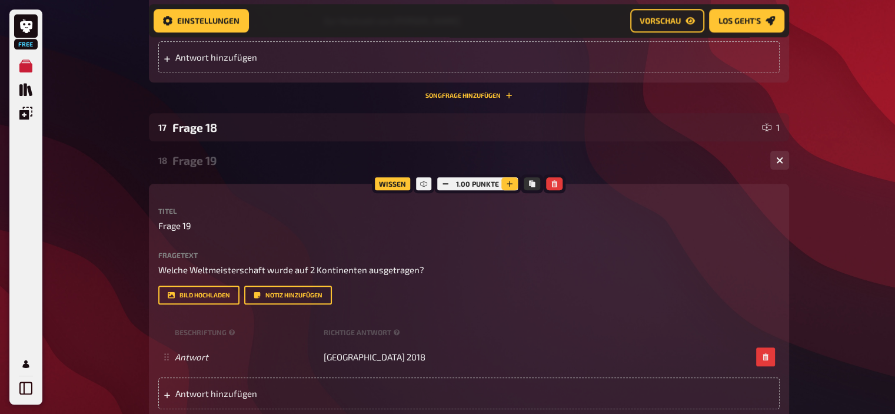
click at [509, 182] on icon "button" at bounding box center [510, 184] width 6 height 6
click at [509, 182] on icon "button" at bounding box center [509, 183] width 7 height 7
click at [509, 182] on icon "button" at bounding box center [511, 184] width 6 height 6
click at [509, 182] on icon "button" at bounding box center [510, 184] width 6 height 6
click at [240, 160] on div "Frage 19" at bounding box center [466, 161] width 589 height 14
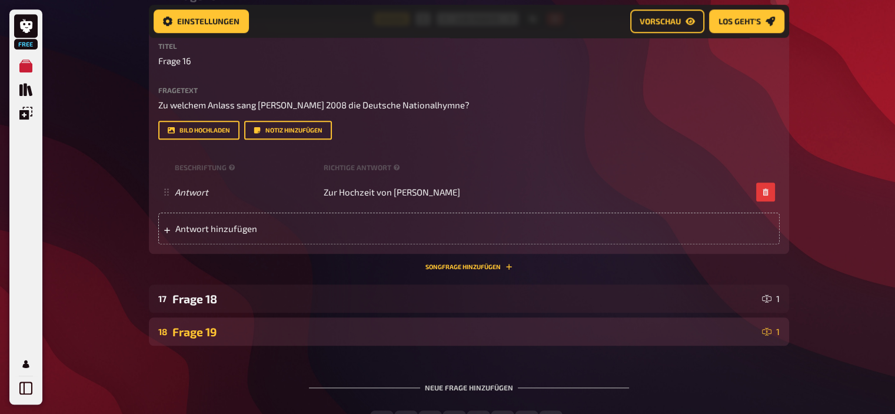
scroll to position [1146, 0]
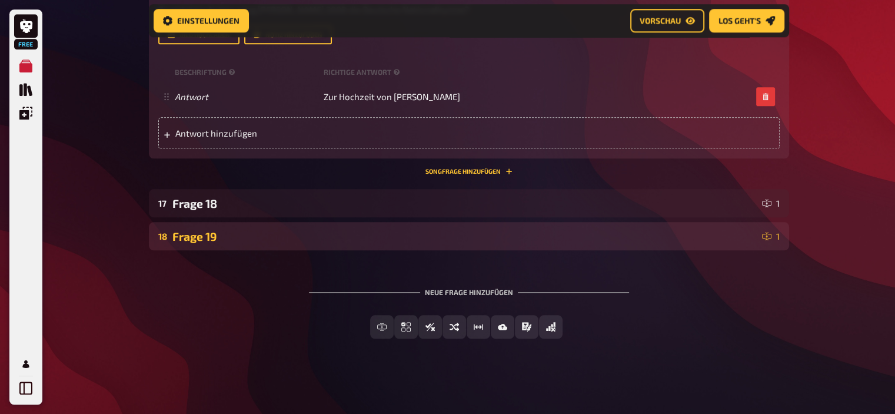
click at [211, 241] on div "Frage 19" at bounding box center [464, 237] width 585 height 14
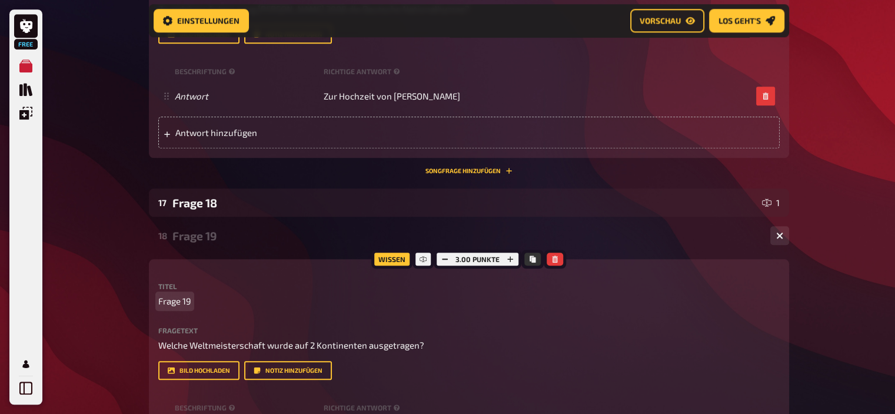
click at [186, 301] on span "Frage 19" at bounding box center [174, 301] width 33 height 14
click at [251, 237] on div "Frage 17" at bounding box center [466, 236] width 589 height 14
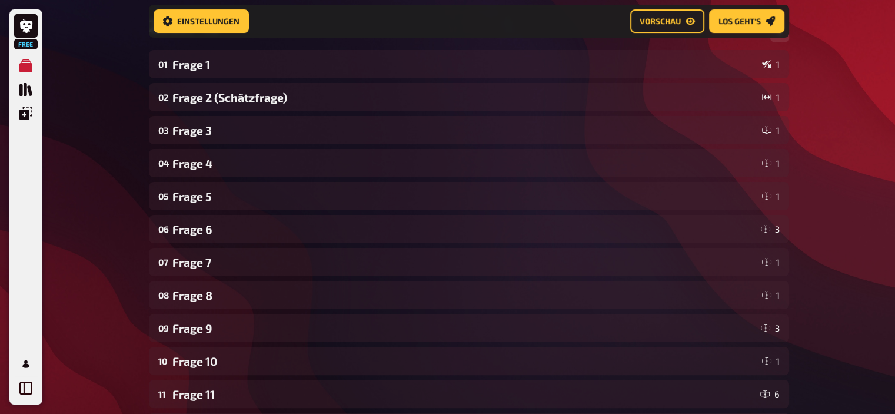
scroll to position [0, 0]
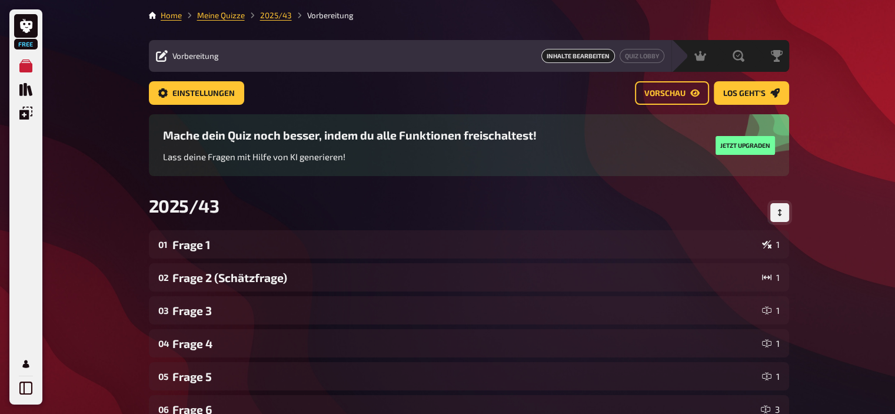
click at [784, 210] on button "Reihenfolge anpassen" at bounding box center [780, 212] width 19 height 19
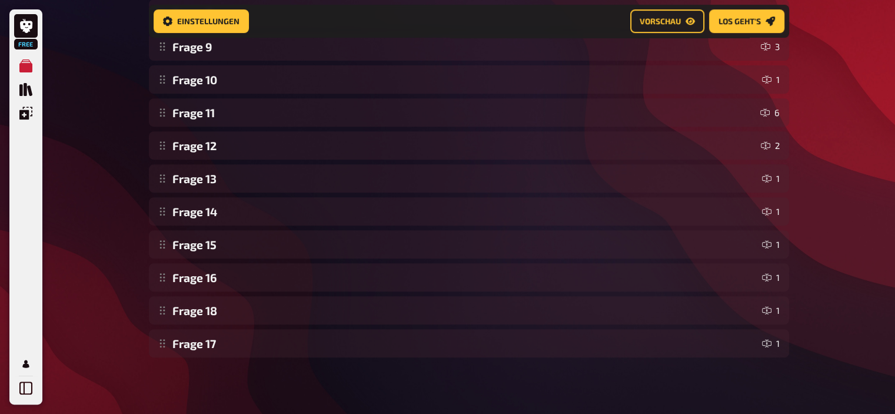
scroll to position [471, 0]
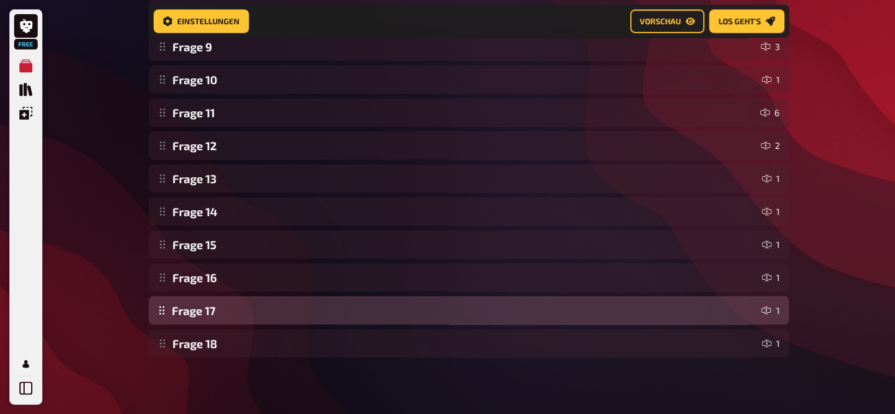
drag, startPoint x: 192, startPoint y: 350, endPoint x: 180, endPoint y: 320, distance: 31.7
click at [180, 320] on div "Frage 1 1 Frage 2 (Schätzfrage) 1 Frage 3 1 Frage 4 1 Frage 5 1 Frage 6 3 Frage…" at bounding box center [469, 63] width 640 height 589
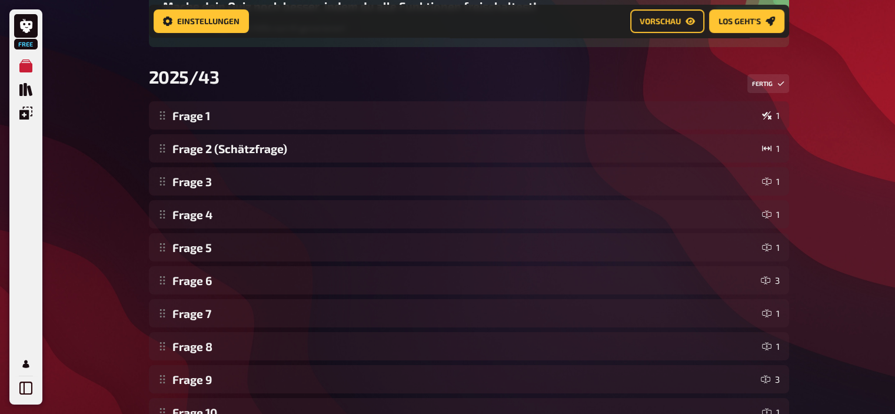
scroll to position [0, 0]
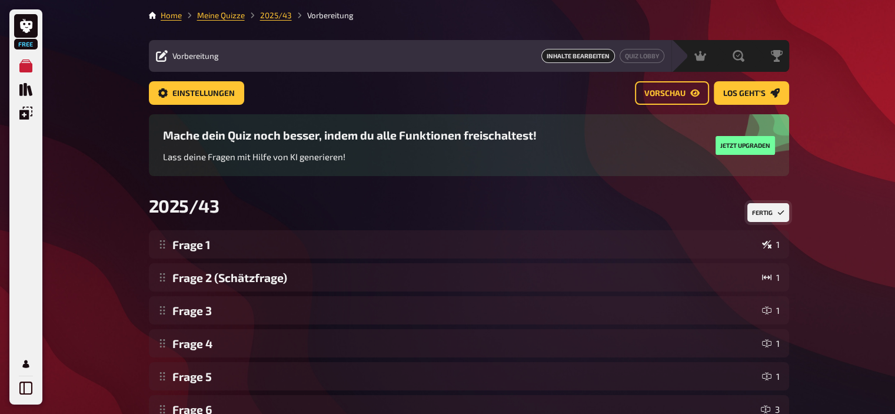
click at [772, 213] on button "Fertig" at bounding box center [769, 212] width 42 height 19
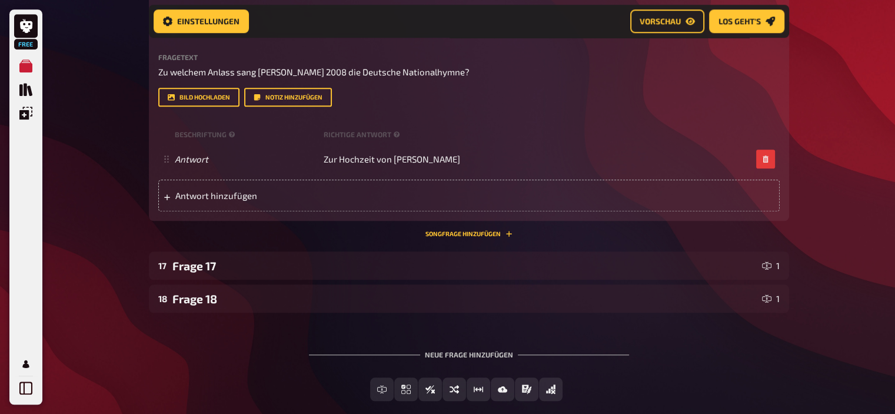
scroll to position [1146, 0]
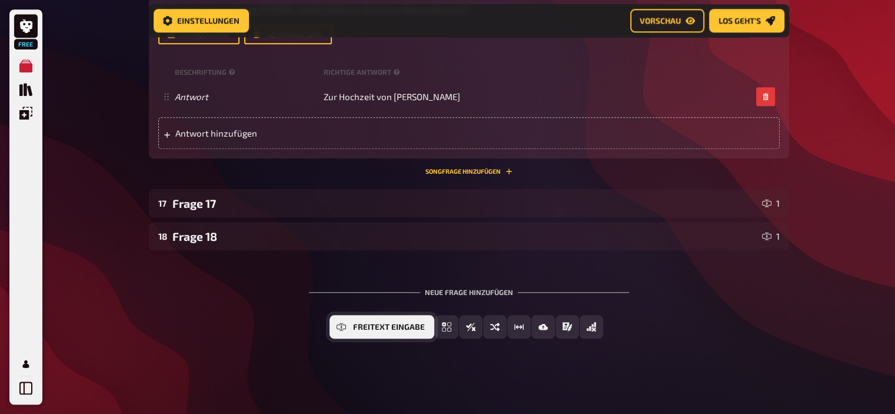
drag, startPoint x: 379, startPoint y: 339, endPoint x: 376, endPoint y: 327, distance: 12.7
click at [376, 327] on div "Freitext Eingabe Einfachauswahl Wahr / Falsch Sortierfrage Schätzfrage Bild-Ant…" at bounding box center [469, 336] width 640 height 42
click at [376, 327] on span "Freitext Eingabe" at bounding box center [389, 327] width 72 height 8
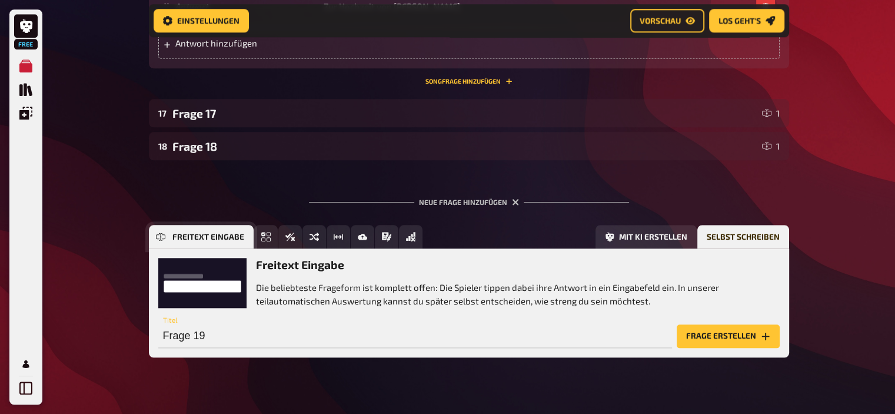
scroll to position [1254, 0]
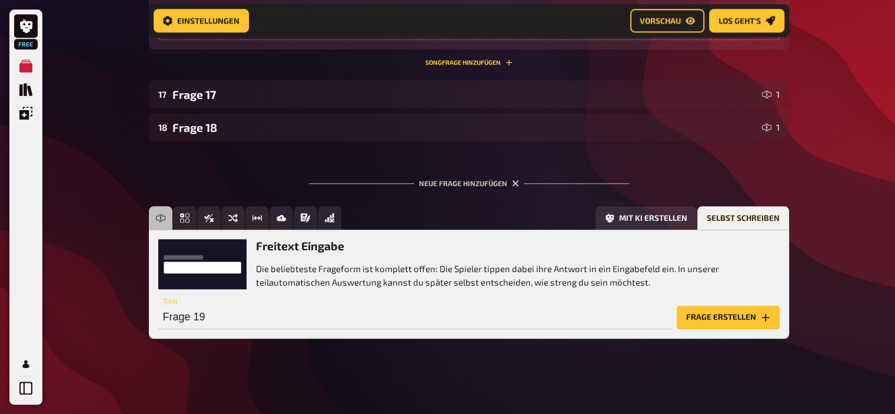
click at [737, 314] on button "Frage erstellen" at bounding box center [728, 318] width 103 height 24
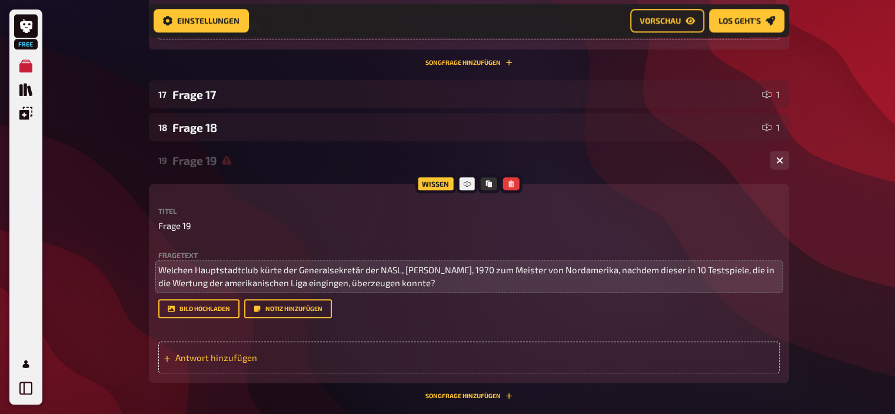
click at [452, 362] on div "Antwort hinzufügen" at bounding box center [469, 357] width 622 height 32
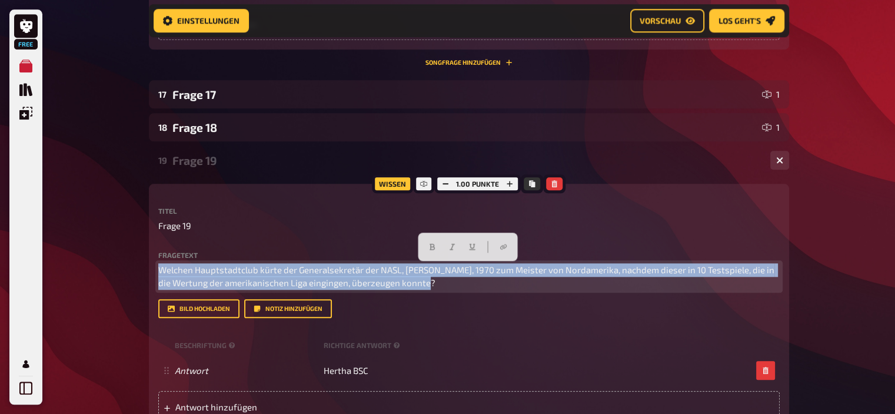
drag, startPoint x: 421, startPoint y: 282, endPoint x: 132, endPoint y: 228, distance: 293.5
copy span "Welchen Hauptstadtclub kürte der Generalsekretär der NASL, [PERSON_NAME], 1970 …"
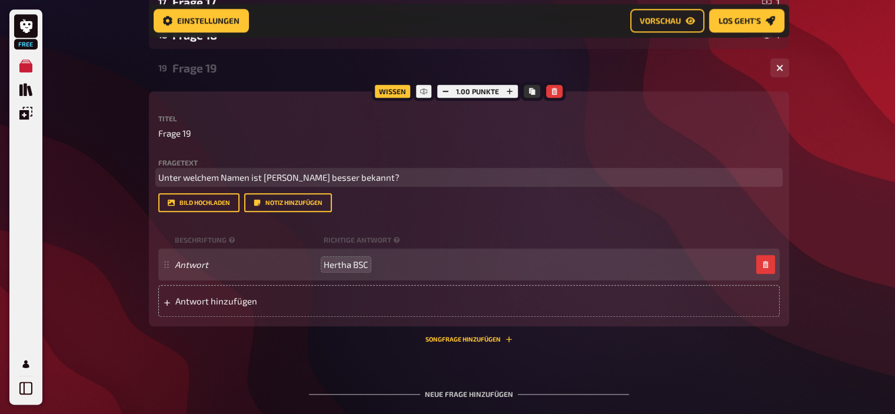
scroll to position [1350, 0]
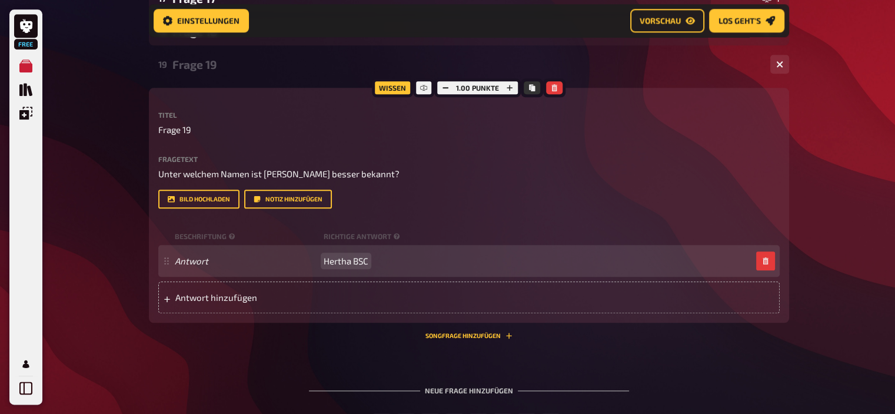
click at [336, 256] on span "Hertha BSC" at bounding box center [346, 260] width 45 height 11
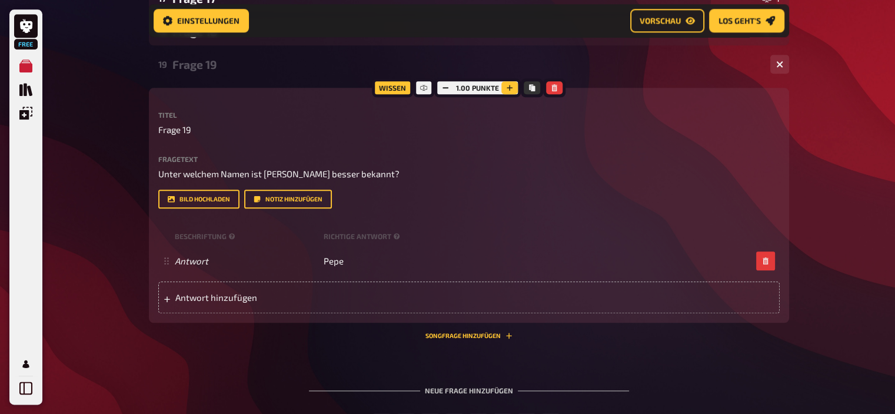
click at [509, 91] on button "button" at bounding box center [510, 87] width 16 height 13
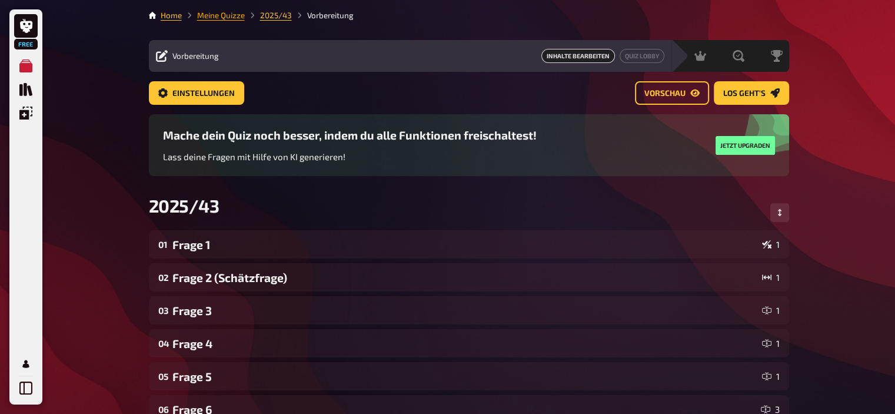
click at [202, 14] on link "Meine Quizze" at bounding box center [221, 15] width 48 height 9
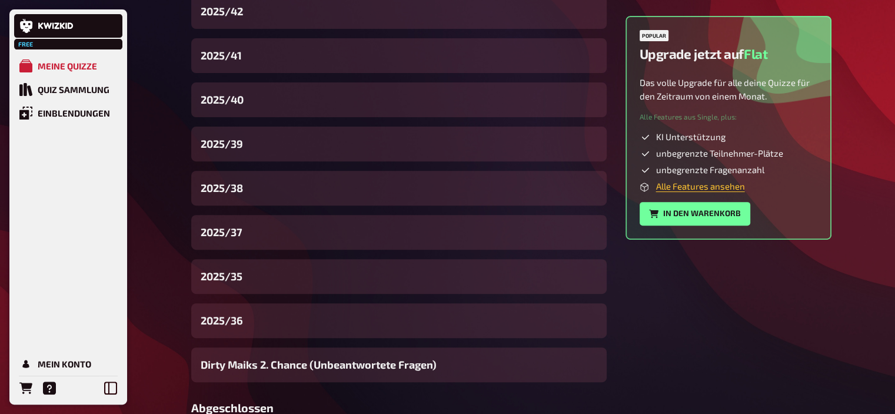
scroll to position [409, 0]
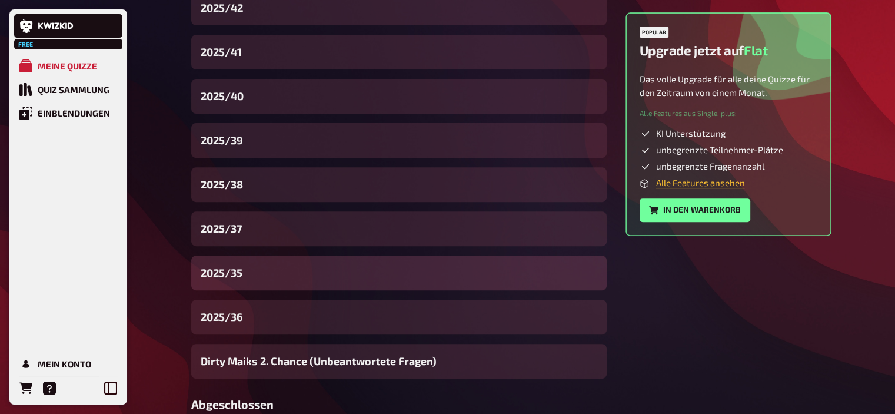
click at [243, 274] on div "2025/35" at bounding box center [399, 272] width 416 height 35
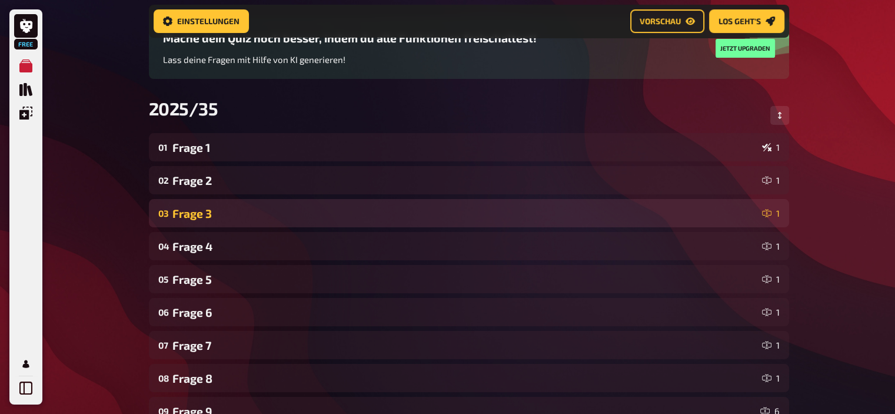
scroll to position [107, 0]
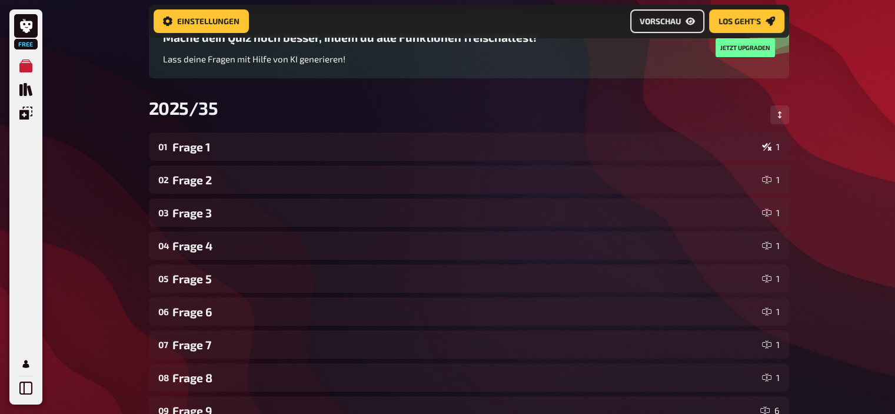
click at [667, 24] on span "Vorschau" at bounding box center [660, 21] width 41 height 8
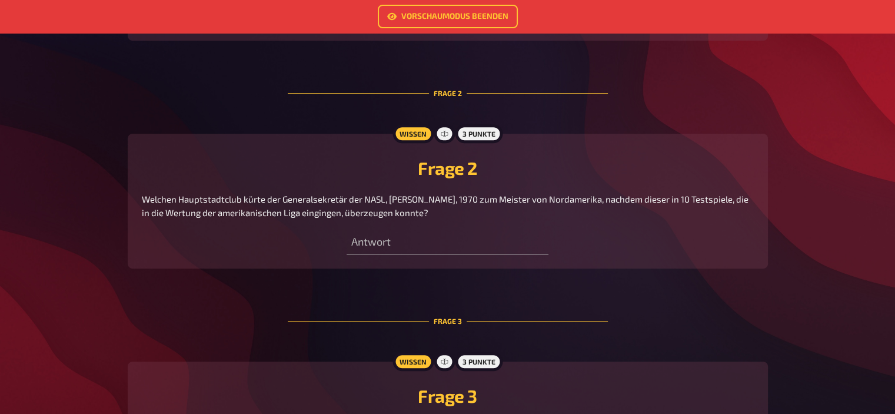
scroll to position [529, 0]
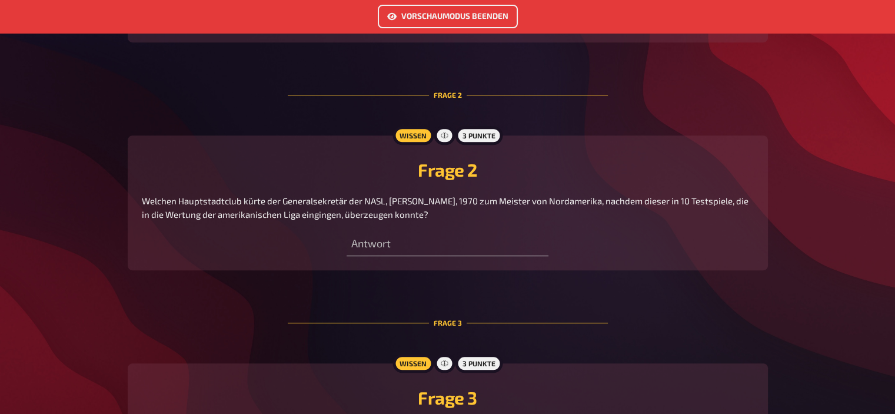
click at [429, 19] on link "Vorschaumodus beenden" at bounding box center [448, 17] width 140 height 24
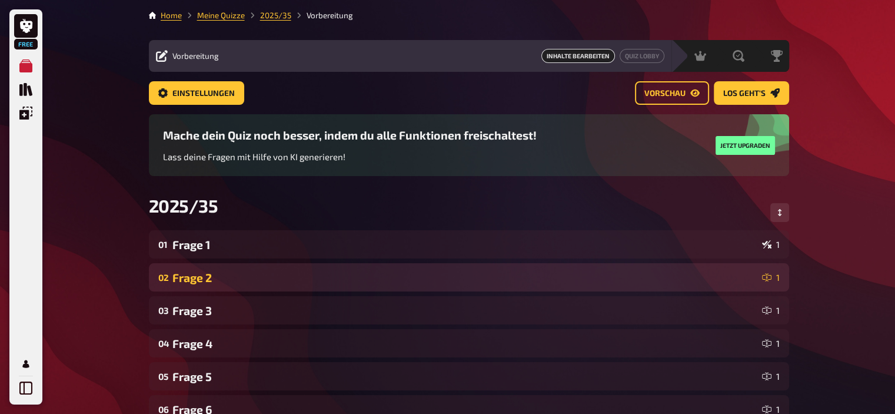
click at [192, 283] on div "Frage 2" at bounding box center [464, 278] width 585 height 14
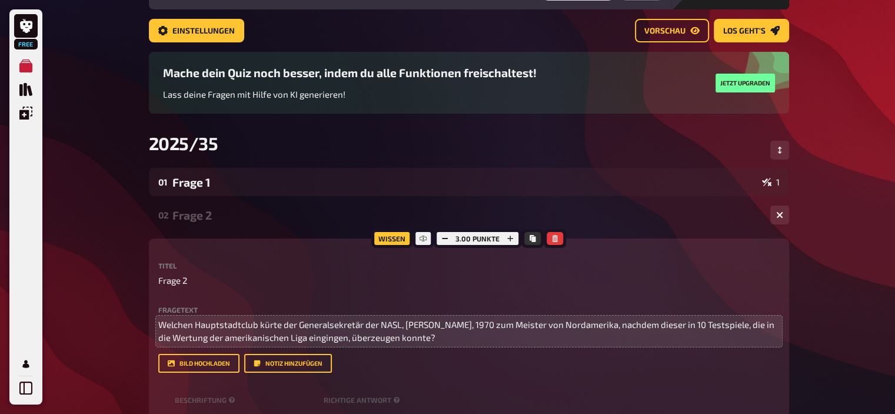
scroll to position [68, 0]
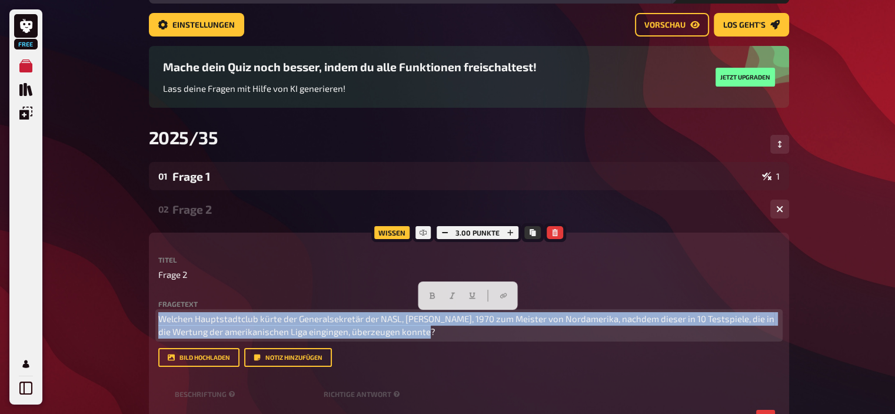
drag, startPoint x: 434, startPoint y: 334, endPoint x: 86, endPoint y: 293, distance: 351.0
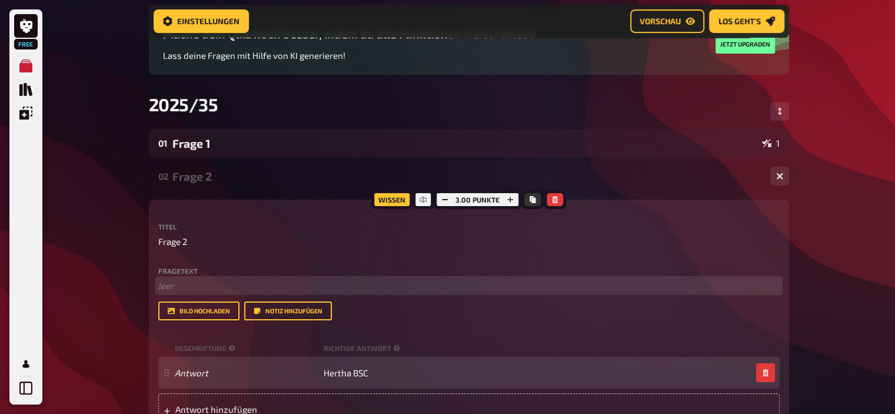
scroll to position [112, 0]
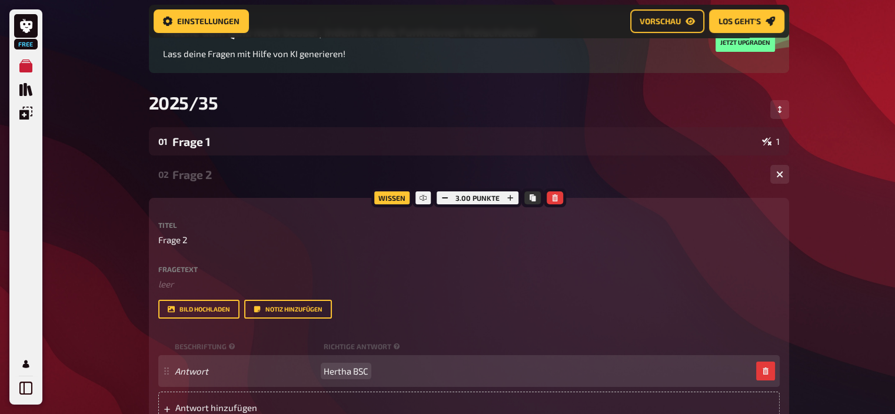
click at [341, 370] on span "Hertha BSC" at bounding box center [346, 371] width 45 height 11
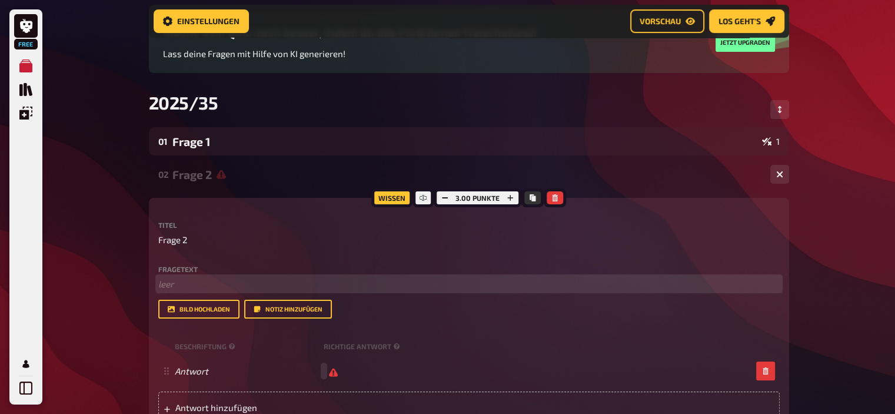
scroll to position [112, 0]
click at [185, 284] on p "﻿ leer" at bounding box center [469, 285] width 622 height 14
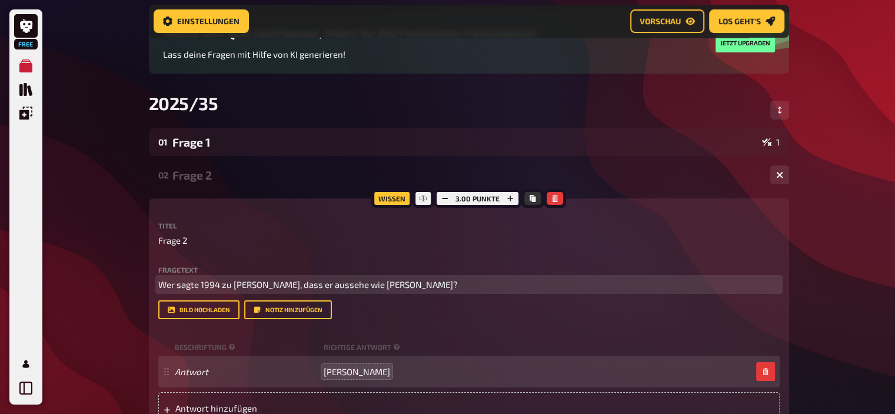
click at [212, 286] on span "Wer sagte 1994 zu [PERSON_NAME], dass er aussehe wie [PERSON_NAME]?" at bounding box center [308, 284] width 300 height 11
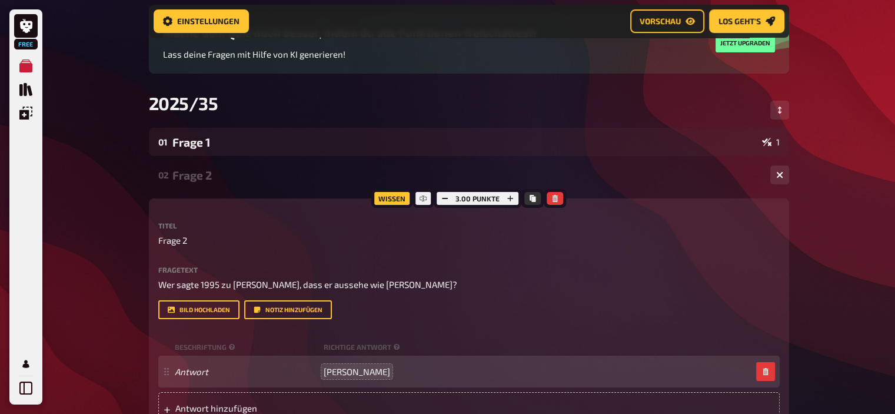
click at [199, 171] on div "Frage 2" at bounding box center [466, 175] width 589 height 14
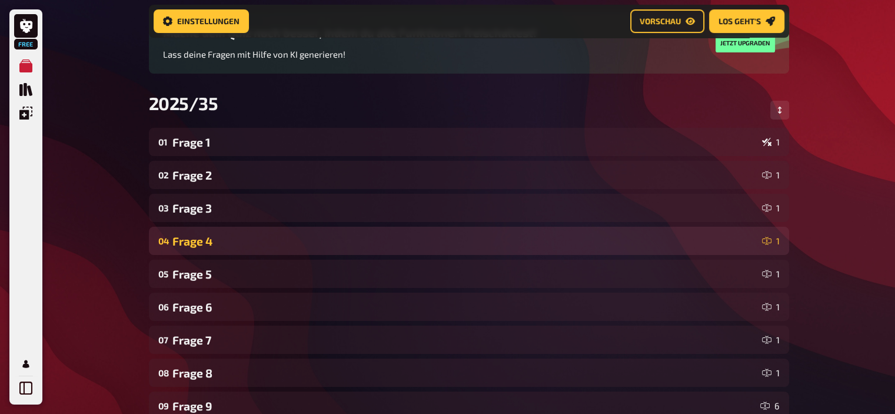
click at [205, 232] on div "04 Frage 4 1" at bounding box center [469, 241] width 640 height 28
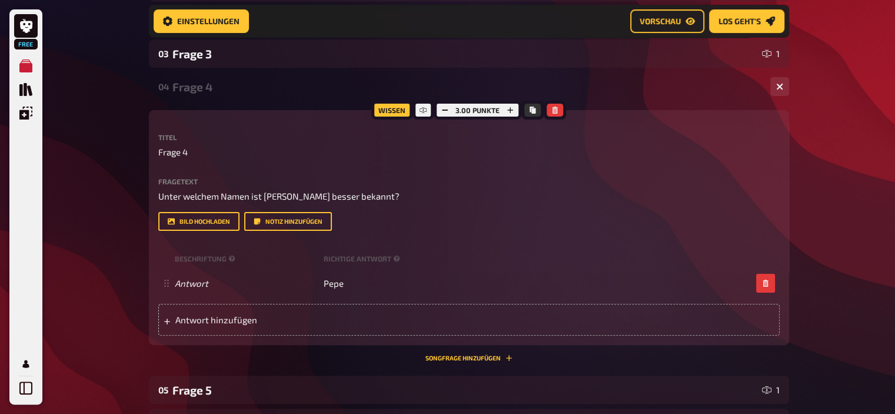
scroll to position [268, 0]
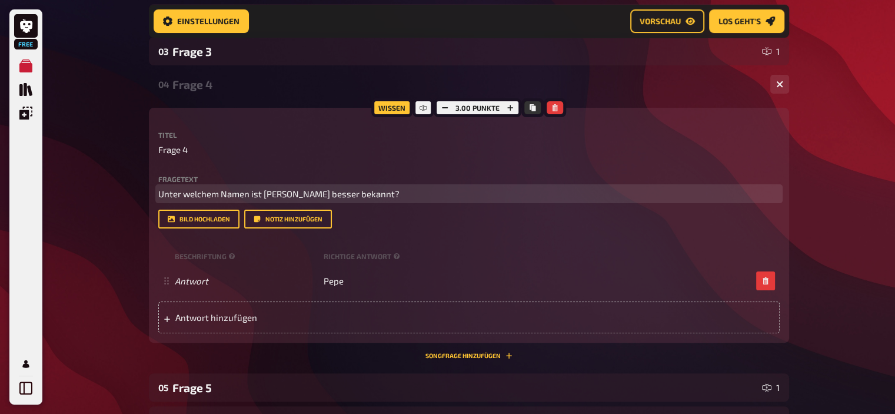
click at [475, 197] on p "Unter welchem Namen ist [PERSON_NAME] besser bekannt?" at bounding box center [469, 194] width 622 height 14
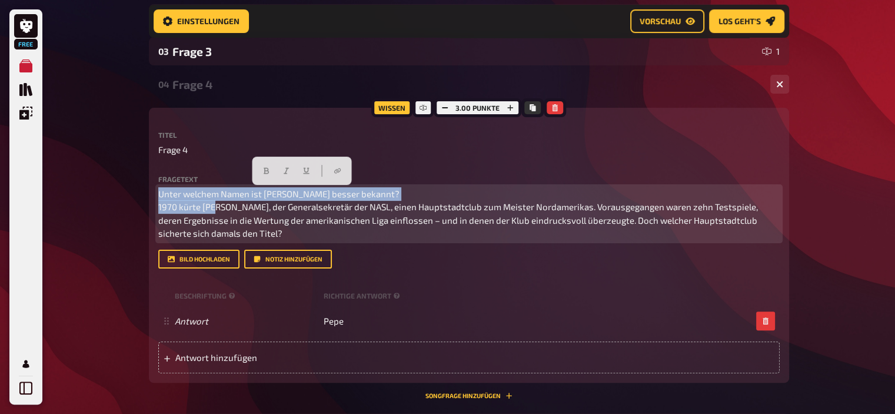
drag, startPoint x: 451, startPoint y: 192, endPoint x: 24, endPoint y: 142, distance: 430.3
click at [24, 142] on div "Free Meine Quizze Quiz Sammlung Einblendungen Mein Konto Home Meine Quizze 2025…" at bounding box center [447, 416] width 895 height 1368
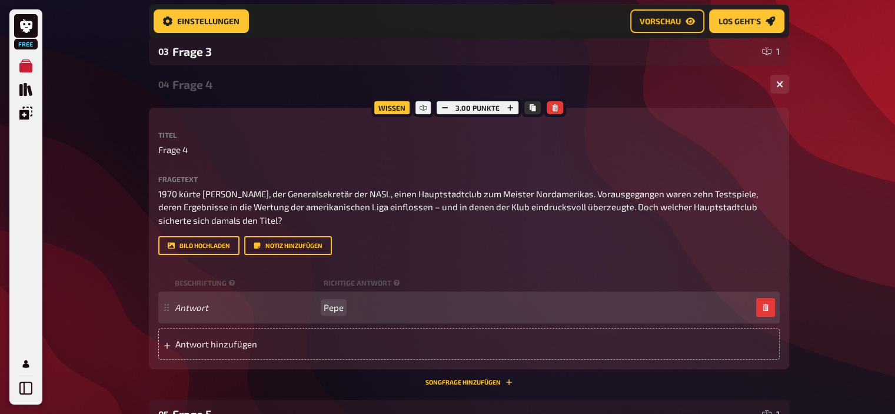
click at [333, 308] on span "Pepe" at bounding box center [334, 307] width 20 height 11
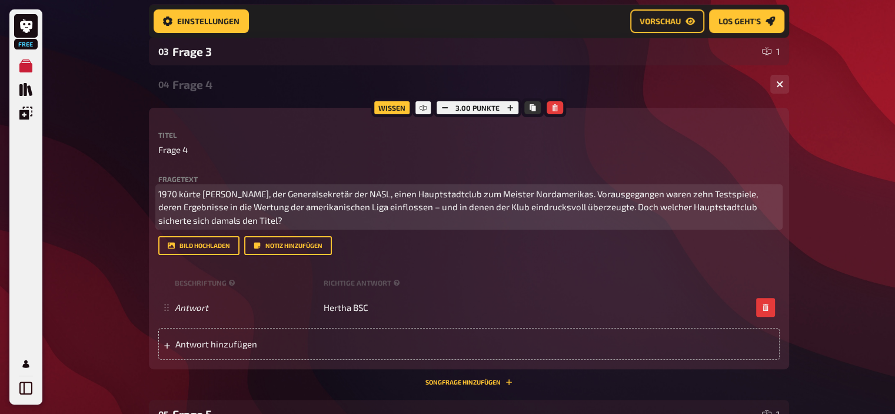
click at [410, 209] on span "1970 kürte [PERSON_NAME], der Generalsekretär der NASL, einen Hauptstadtclub zu…" at bounding box center [459, 206] width 602 height 37
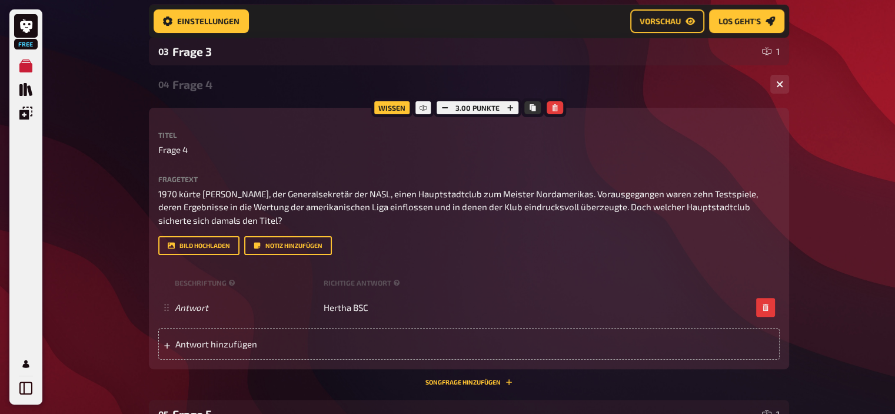
click at [202, 94] on div "04 Frage 4 1" at bounding box center [469, 84] width 640 height 28
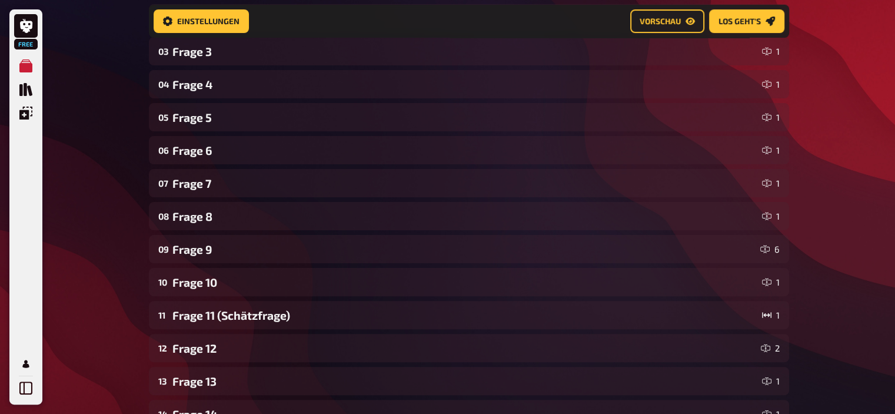
scroll to position [0, 0]
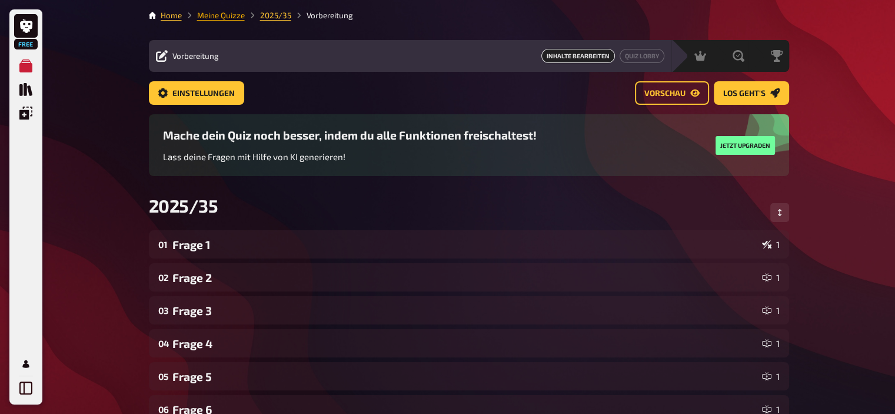
click at [225, 13] on link "Meine Quizze" at bounding box center [221, 15] width 48 height 9
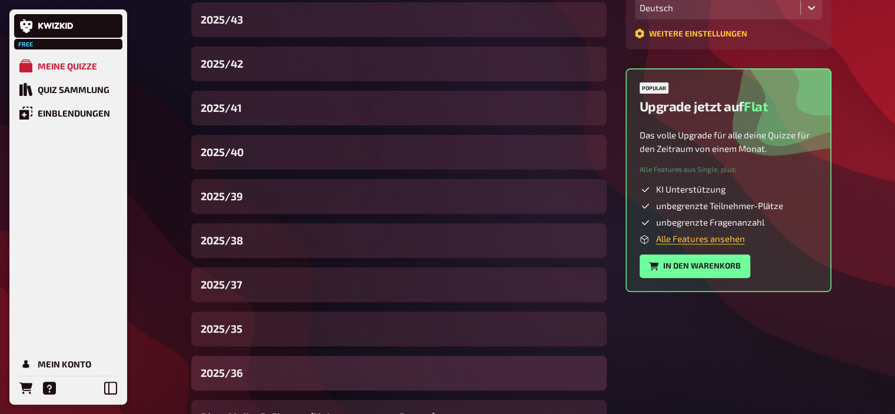
scroll to position [345, 0]
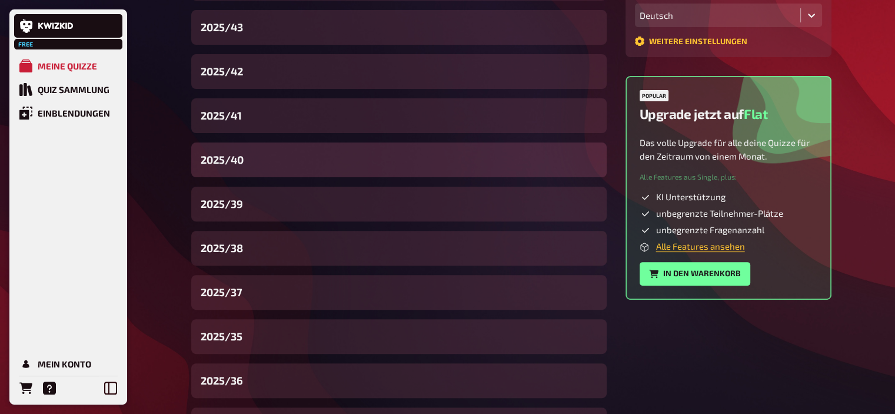
click at [248, 153] on div "2025/40" at bounding box center [399, 159] width 416 height 35
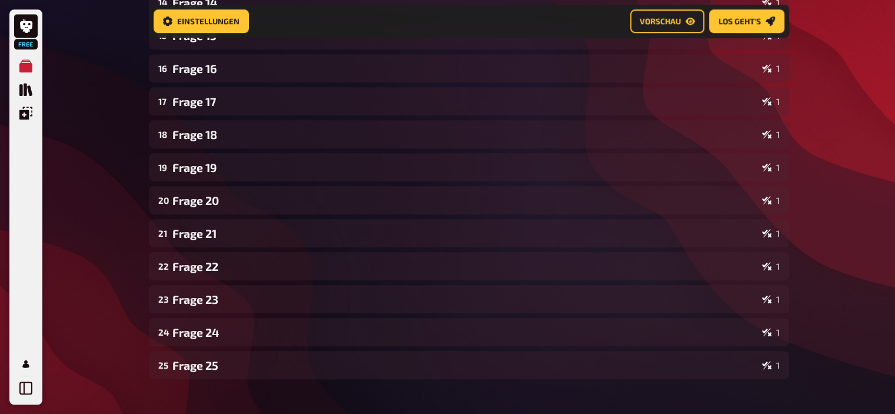
scroll to position [809, 0]
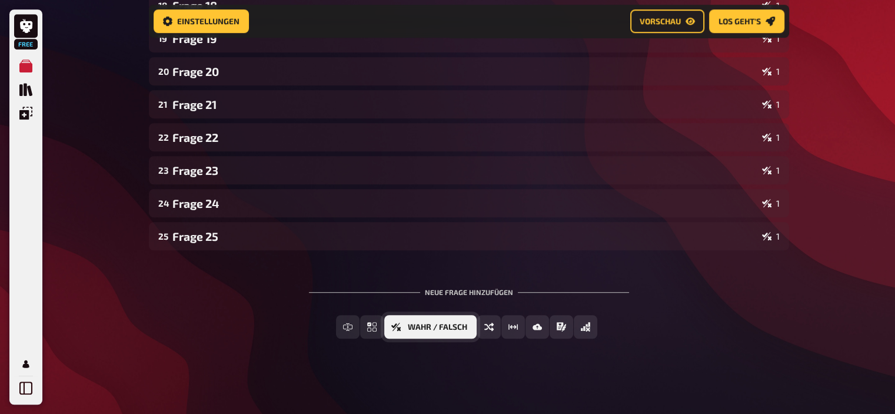
click at [467, 324] on button "Wahr / Falsch" at bounding box center [430, 327] width 92 height 24
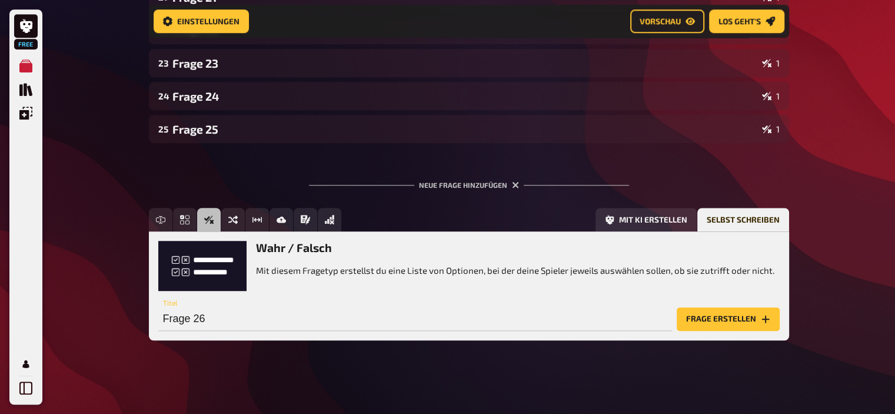
scroll to position [918, 0]
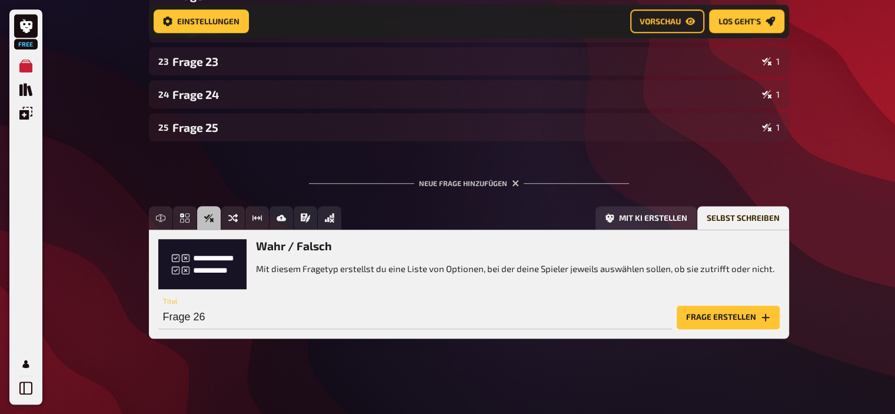
click at [744, 311] on button "Frage erstellen" at bounding box center [728, 318] width 103 height 24
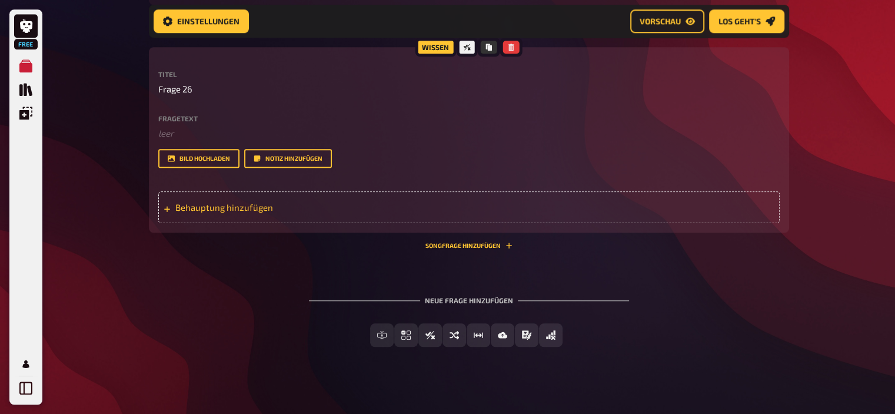
scroll to position [1055, 0]
click at [247, 201] on span "Behauptung hinzufügen" at bounding box center [266, 206] width 183 height 11
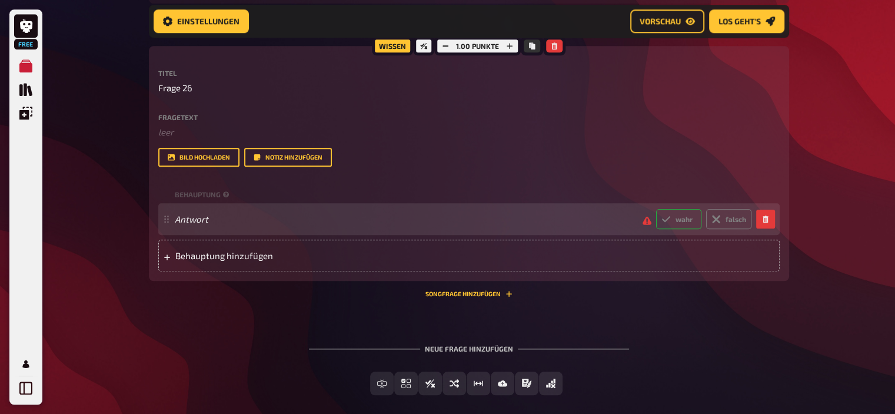
click at [673, 221] on label "wahr" at bounding box center [678, 219] width 45 height 20
click at [656, 209] on input "wahr" at bounding box center [656, 208] width 1 height 1
radio input "true"
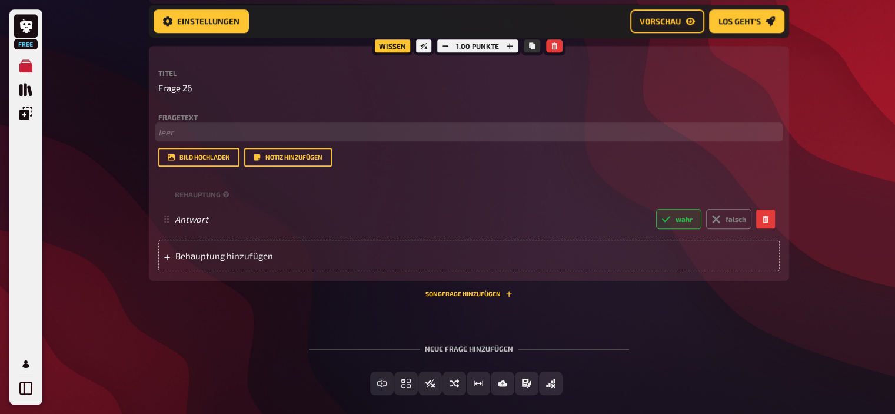
click at [205, 135] on p "﻿ leer" at bounding box center [469, 132] width 622 height 14
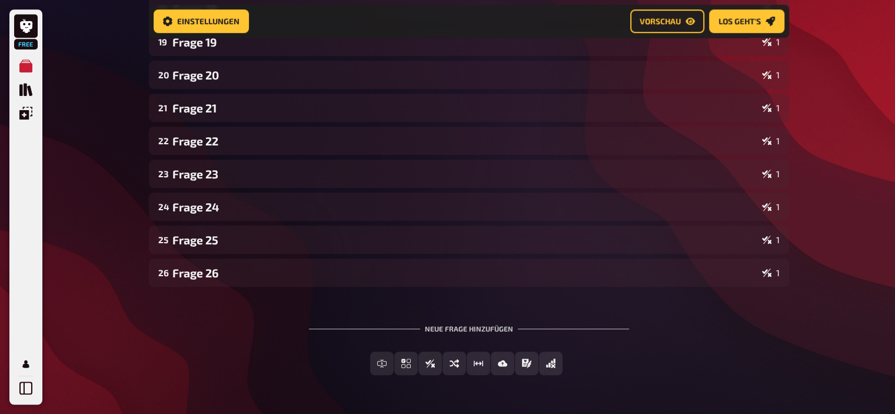
scroll to position [842, 0]
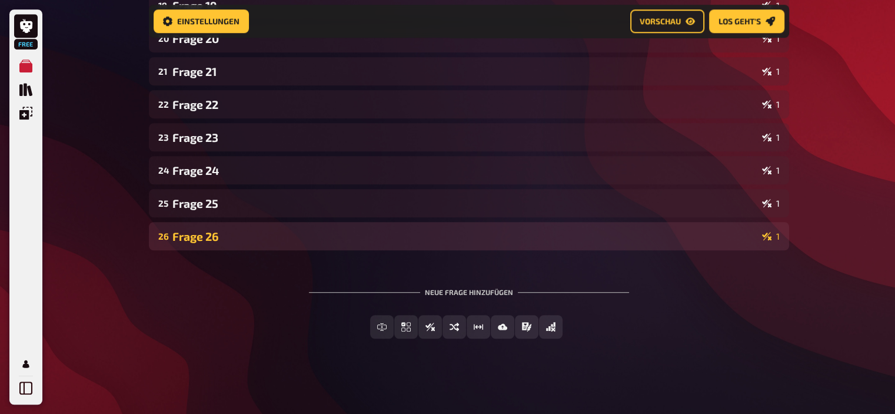
click at [219, 231] on div "Frage 26" at bounding box center [464, 237] width 585 height 14
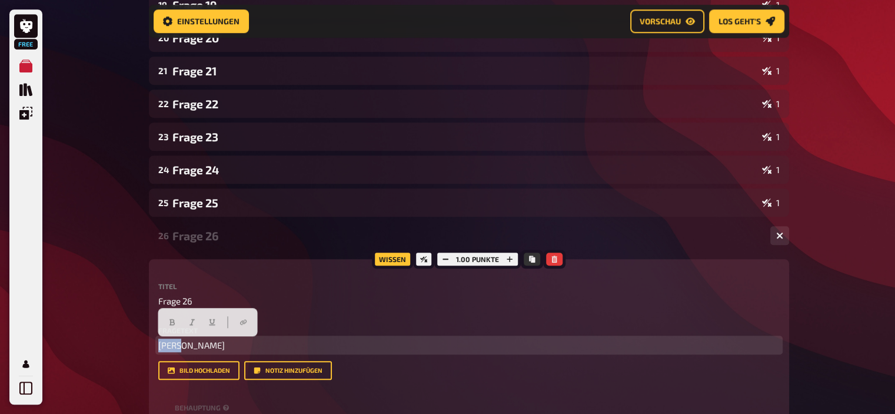
drag, startPoint x: 187, startPoint y: 343, endPoint x: 88, endPoint y: 324, distance: 100.2
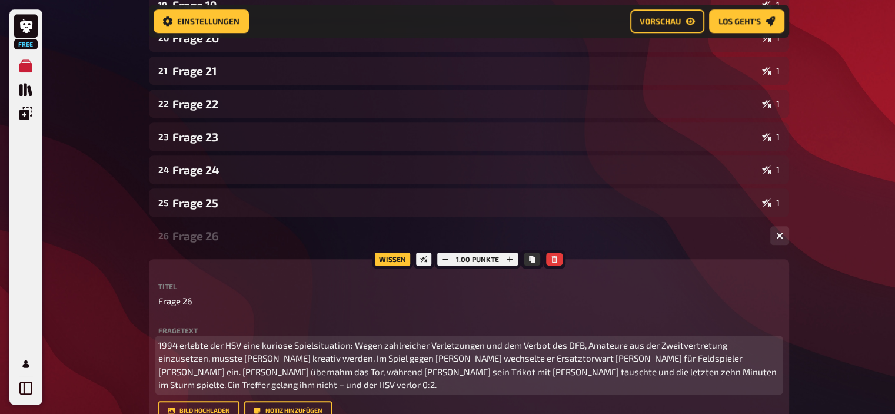
click at [175, 358] on span "1994 erlebte der HSV eine kuriose Spielsituation: Wegen zahlreicher Verletzunge…" at bounding box center [468, 365] width 620 height 51
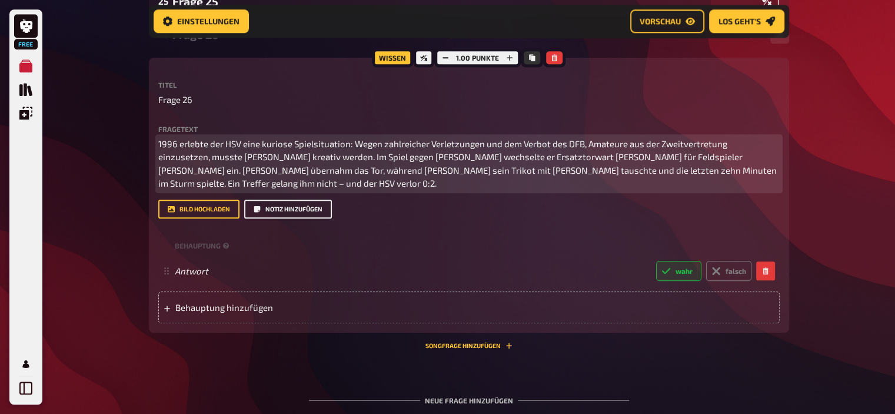
scroll to position [1045, 0]
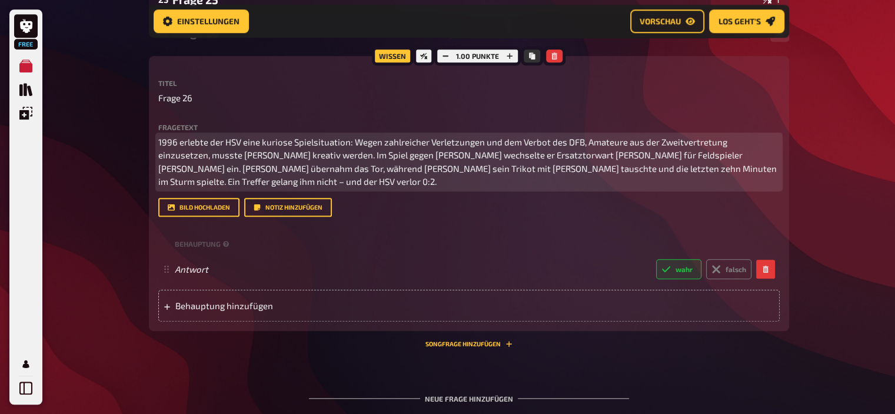
click at [356, 155] on span "1996 erlebte der HSV eine kuriose Spielsituation: Wegen zahlreicher Verletzunge…" at bounding box center [468, 162] width 620 height 51
click at [754, 168] on span "1996 erlebte der HSV eine kuriose Spielsituation: Wegen zahlreicher Verletzunge…" at bounding box center [468, 162] width 620 height 51
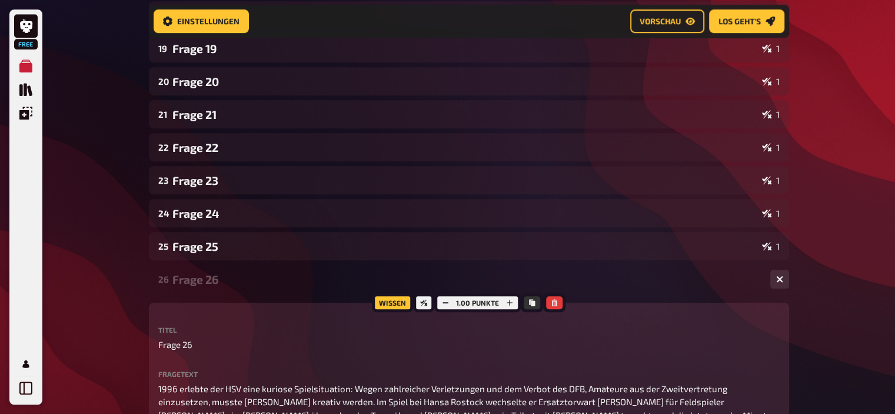
scroll to position [798, 0]
click at [509, 300] on icon "button" at bounding box center [509, 303] width 7 height 7
click at [509, 300] on icon "button" at bounding box center [510, 303] width 7 height 7
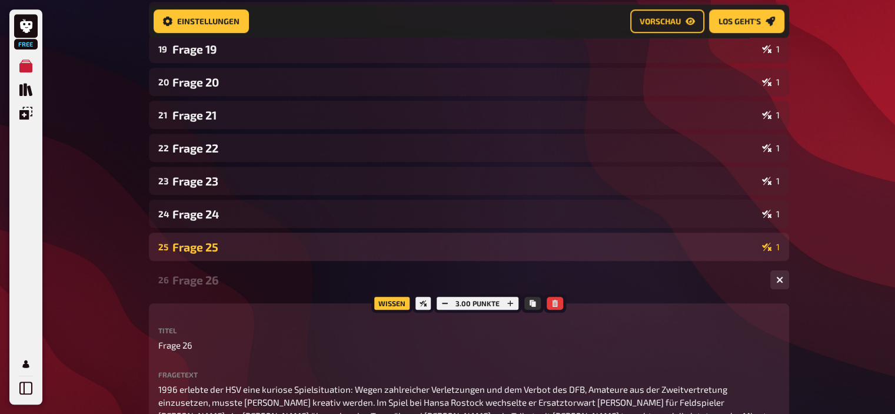
click at [440, 258] on div "25 Frage 25 1" at bounding box center [469, 247] width 640 height 28
